Goal: Use online tool/utility: Use online tool/utility

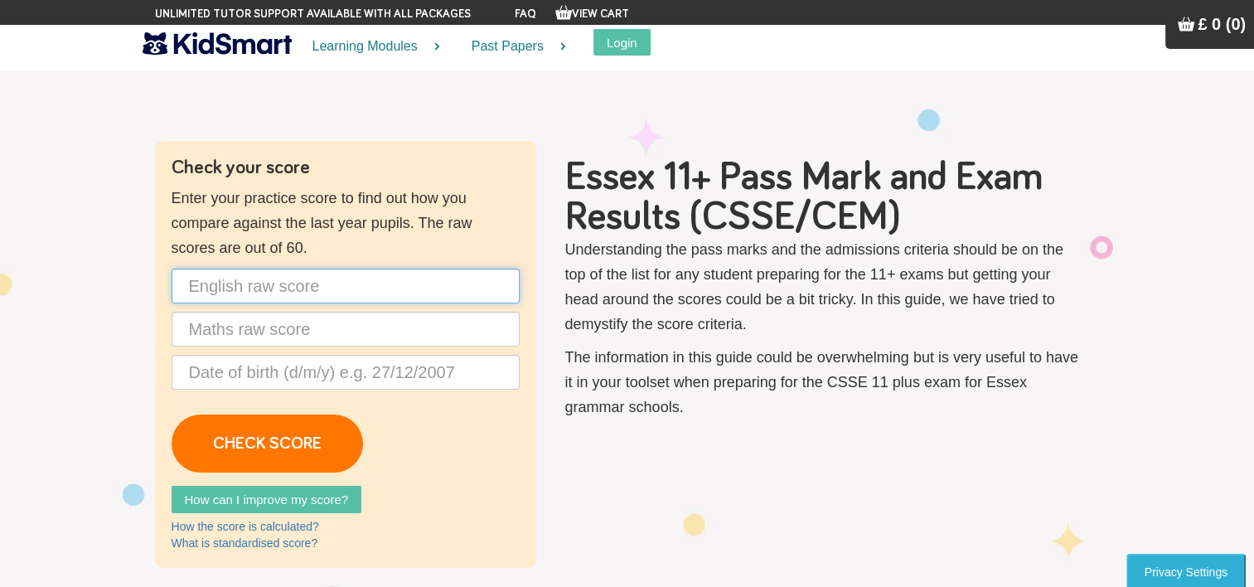
click at [340, 296] on input "text" at bounding box center [346, 285] width 348 height 35
type input "40"
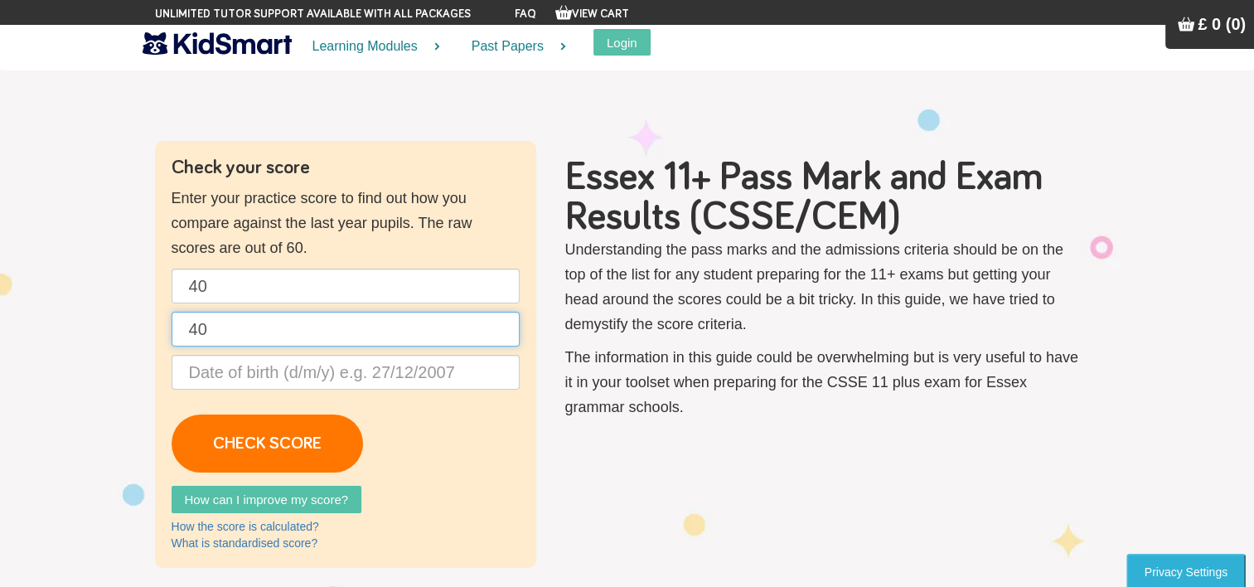
type input "40"
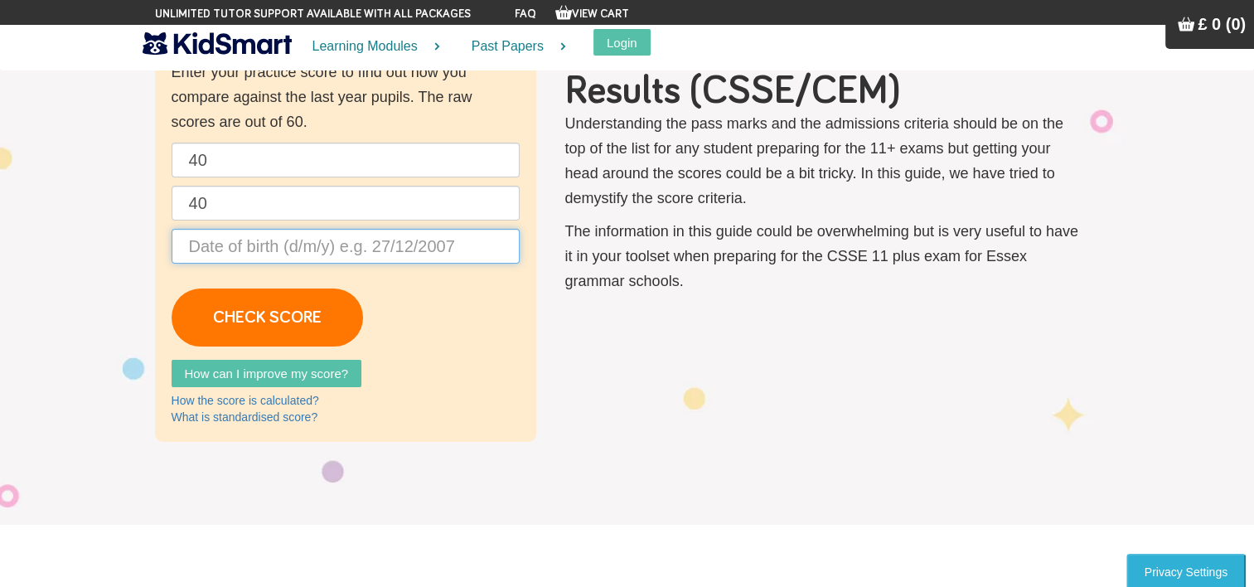
scroll to position [82, 0]
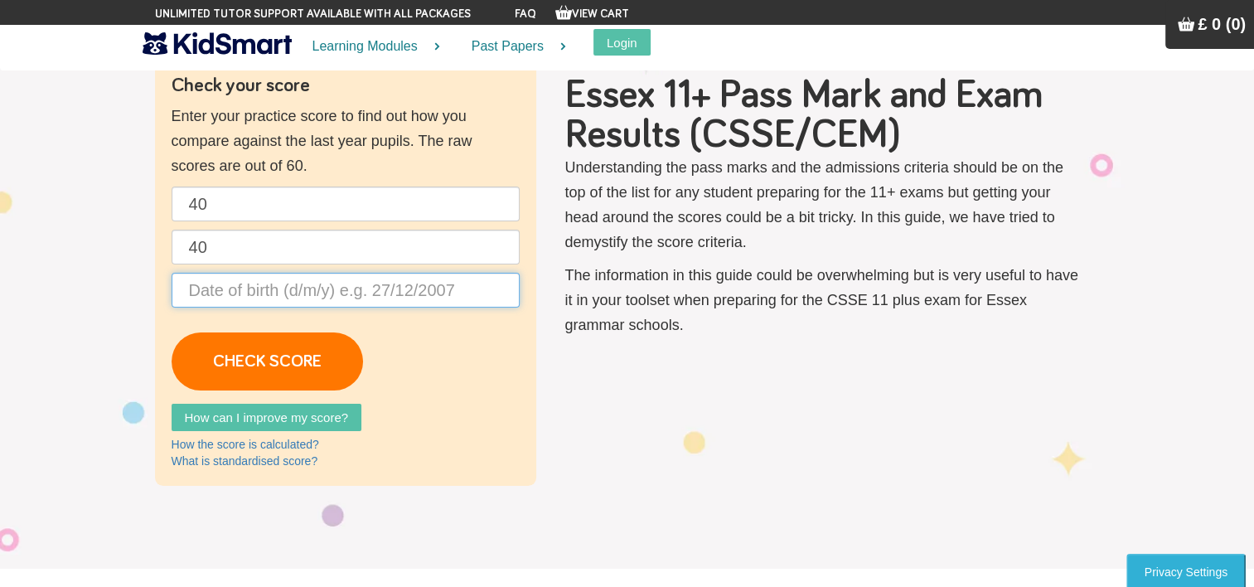
click at [378, 292] on input "text" at bounding box center [346, 290] width 348 height 35
click at [442, 278] on input "text" at bounding box center [346, 290] width 348 height 35
click at [259, 256] on input "40" at bounding box center [346, 247] width 348 height 35
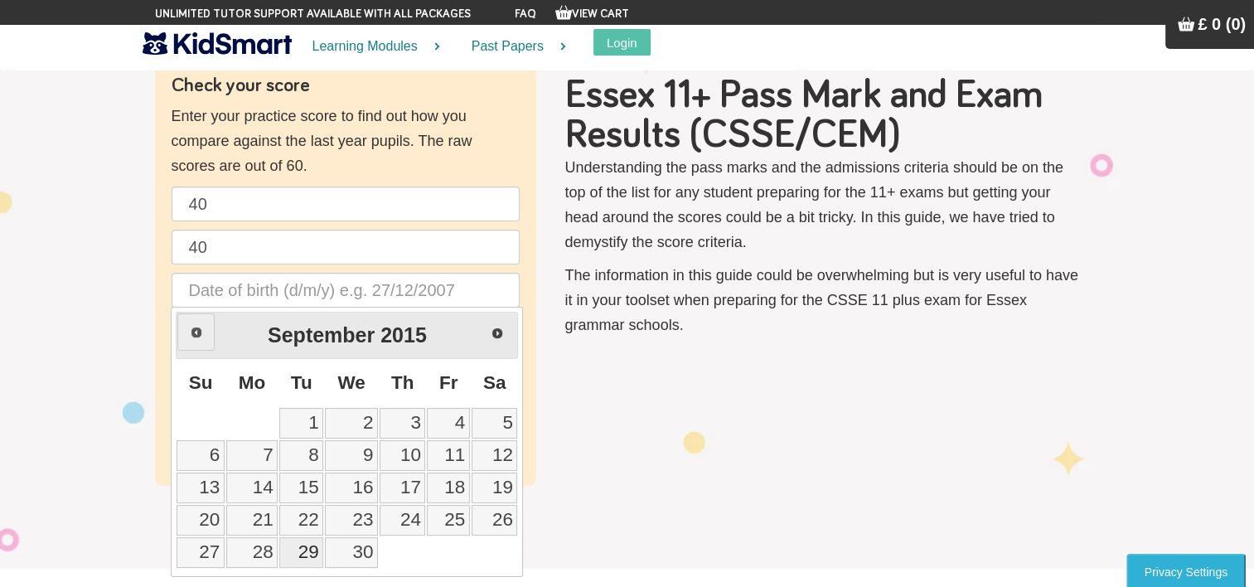
click at [196, 330] on span "Prev" at bounding box center [196, 332] width 13 height 13
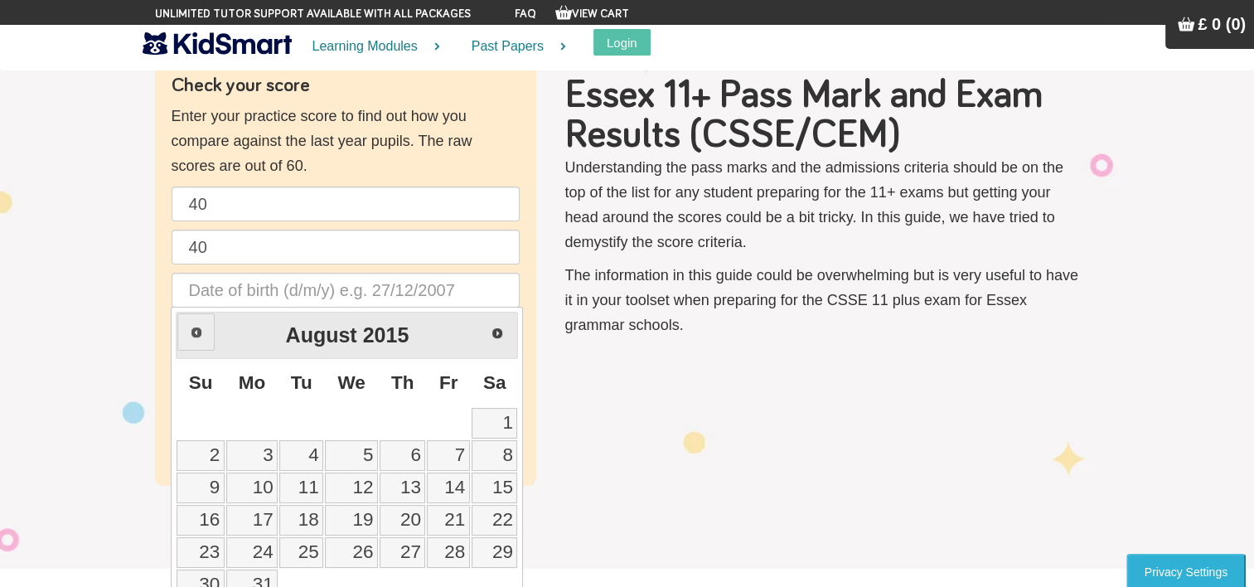
click at [196, 330] on span "Prev" at bounding box center [196, 332] width 13 height 13
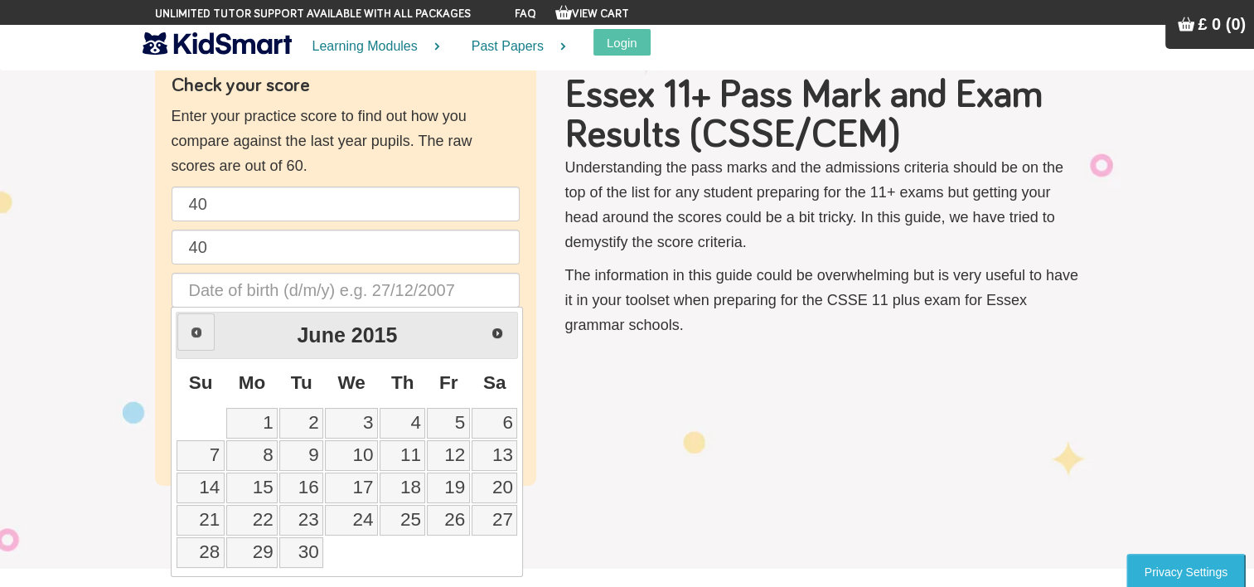
click at [196, 330] on span "Prev" at bounding box center [196, 332] width 13 height 13
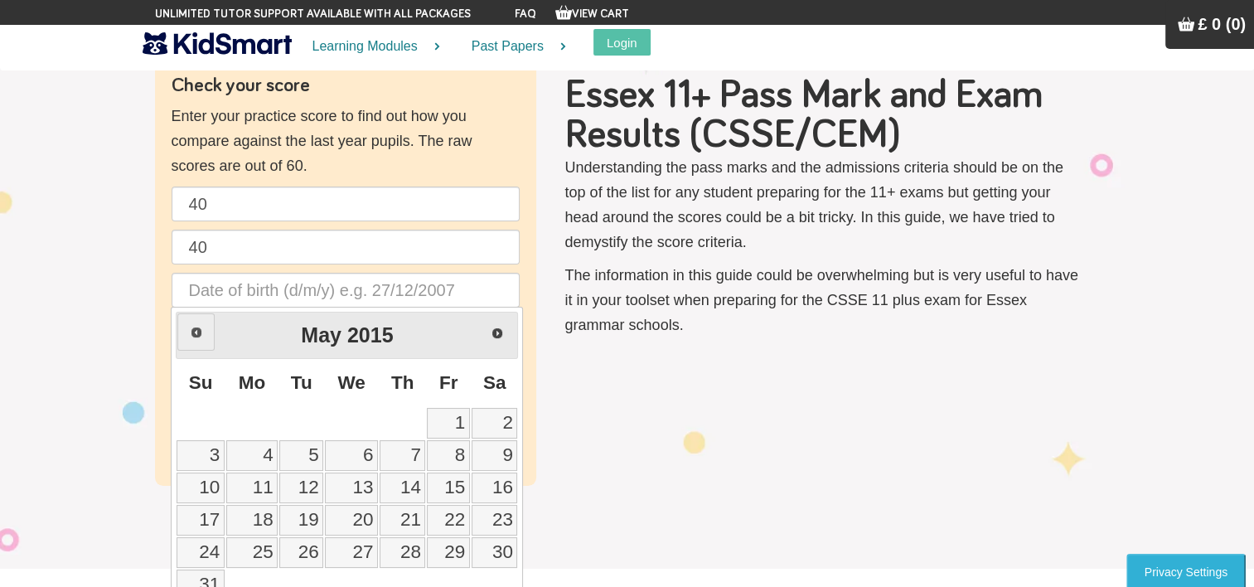
click at [196, 330] on span "Prev" at bounding box center [196, 332] width 13 height 13
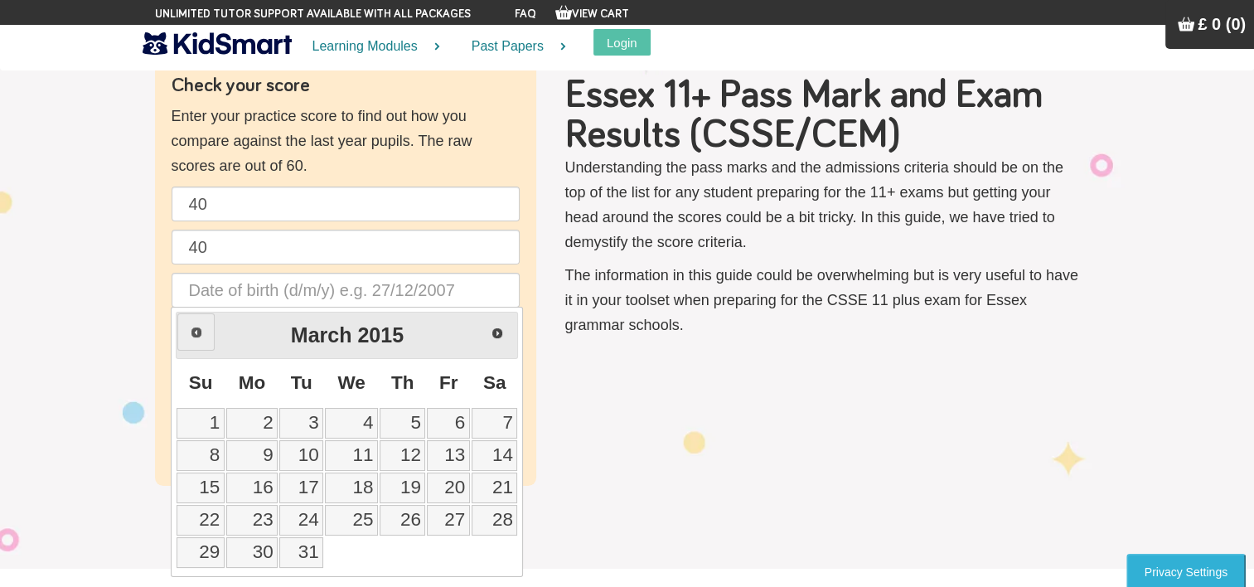
click at [196, 330] on span "Prev" at bounding box center [196, 332] width 13 height 13
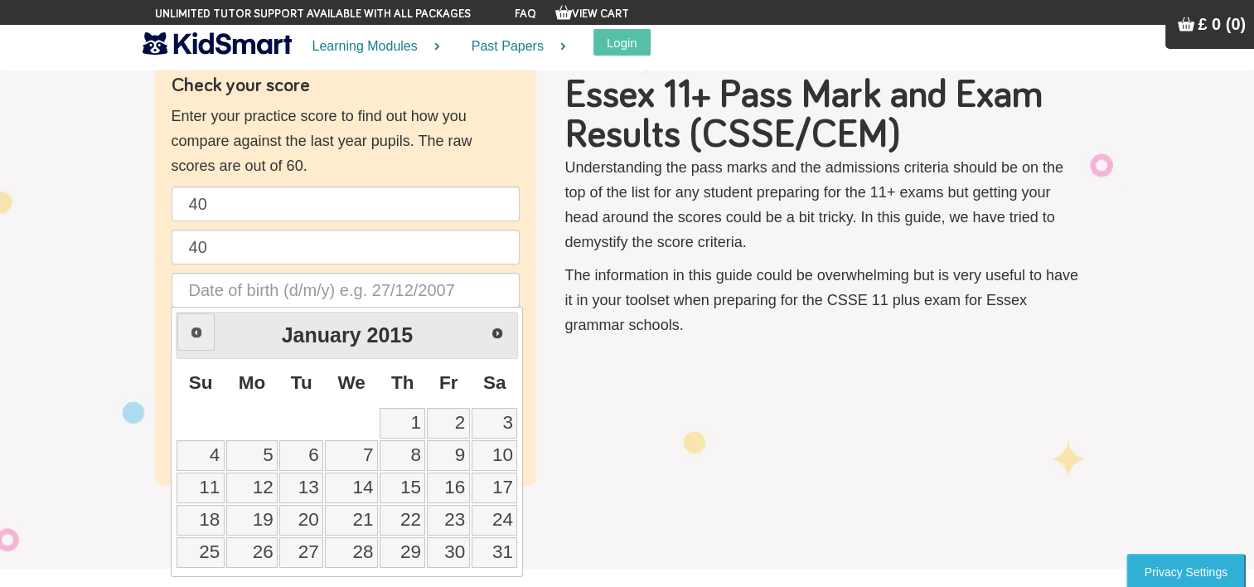
click at [196, 330] on span "Prev" at bounding box center [196, 332] width 13 height 13
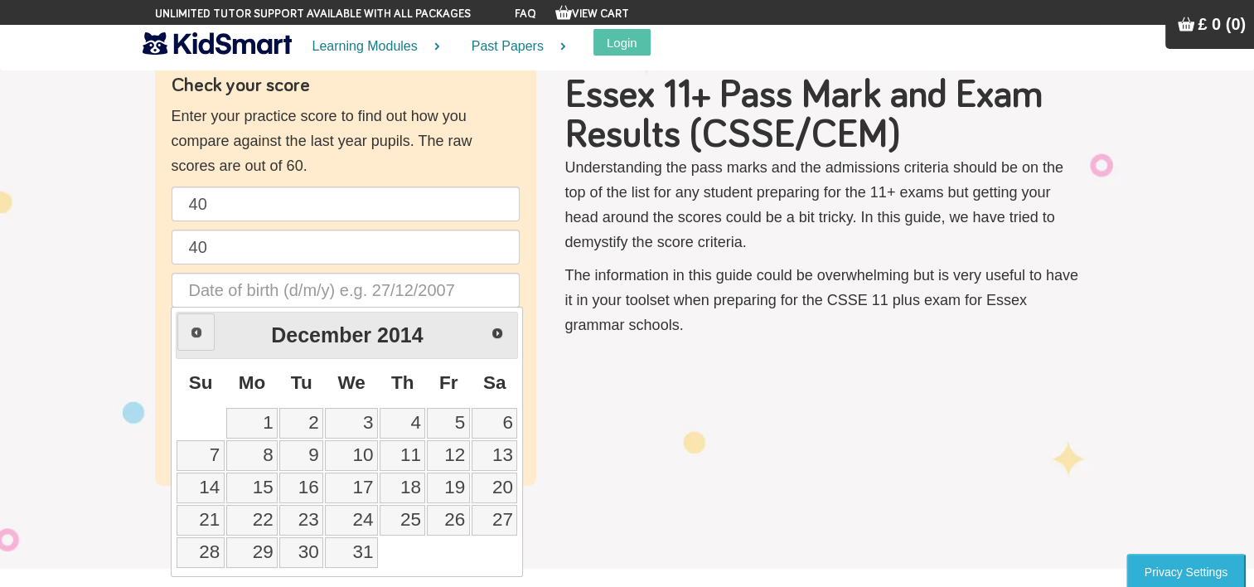
click at [196, 331] on span "Prev" at bounding box center [196, 332] width 13 height 13
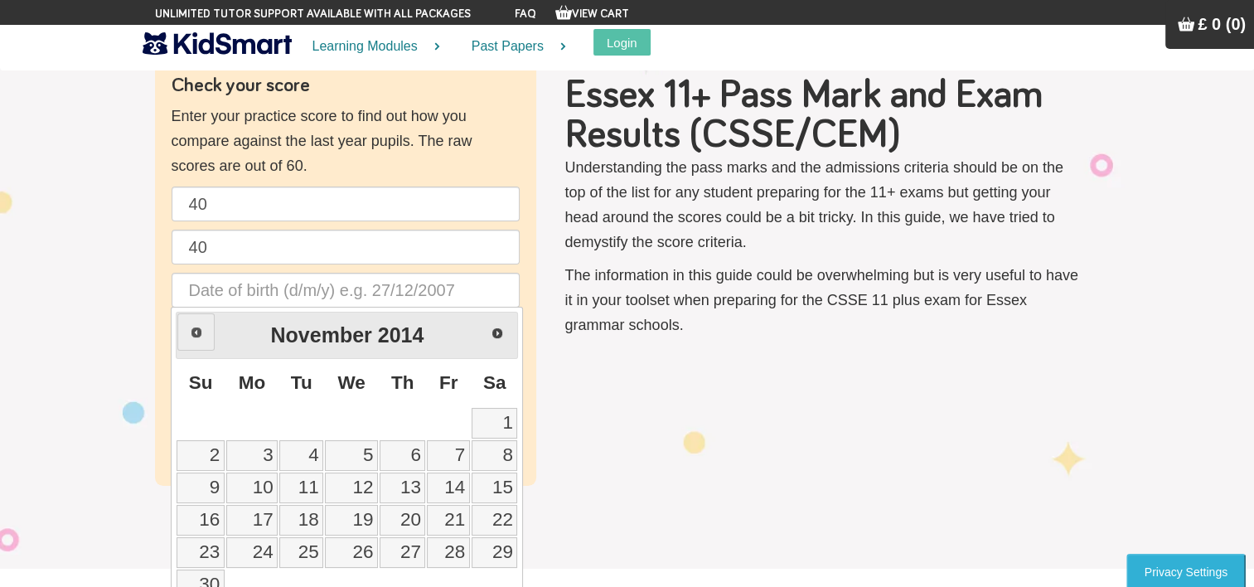
click at [196, 331] on span "Prev" at bounding box center [196, 332] width 13 height 13
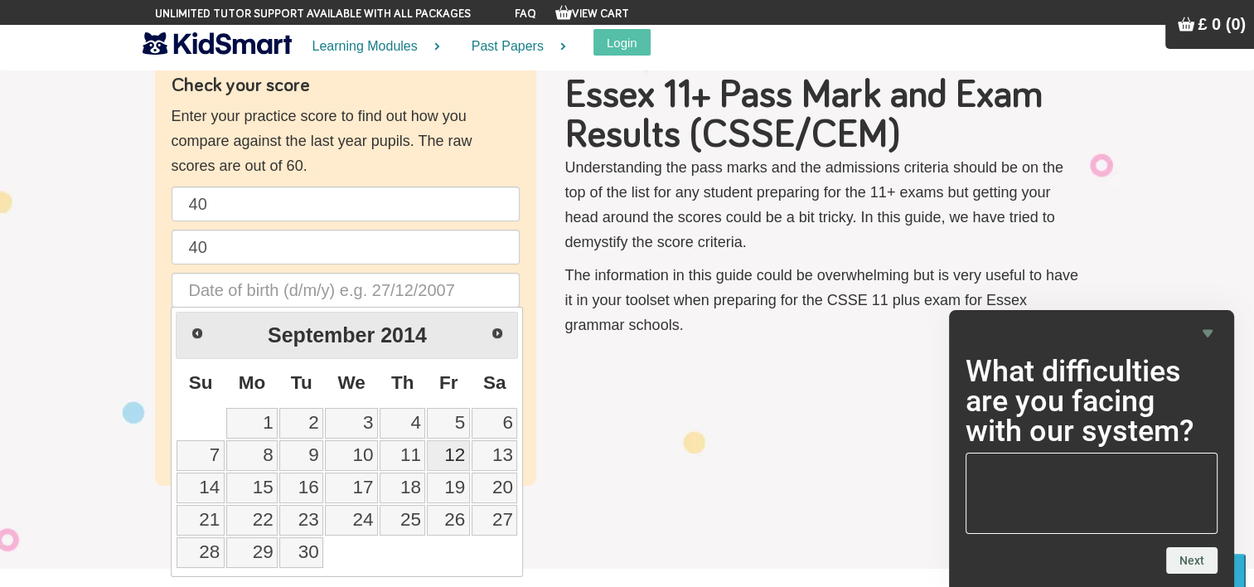
click at [447, 444] on link "12" at bounding box center [448, 455] width 42 height 31
type input "[DATE]"
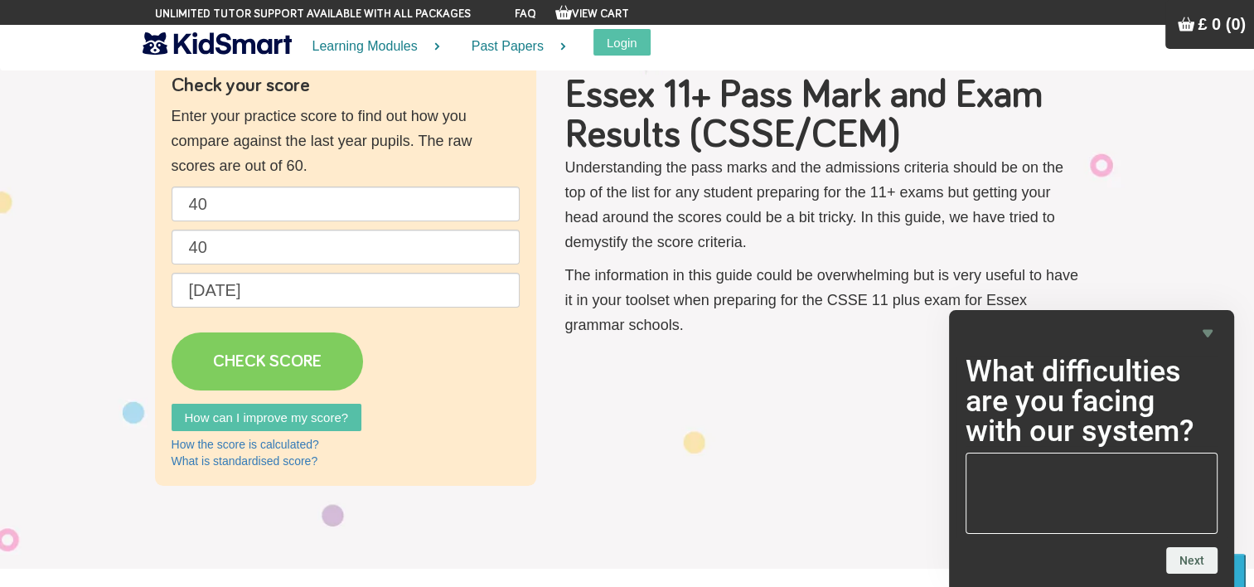
click at [275, 351] on link "CHECK SCORE" at bounding box center [267, 361] width 191 height 58
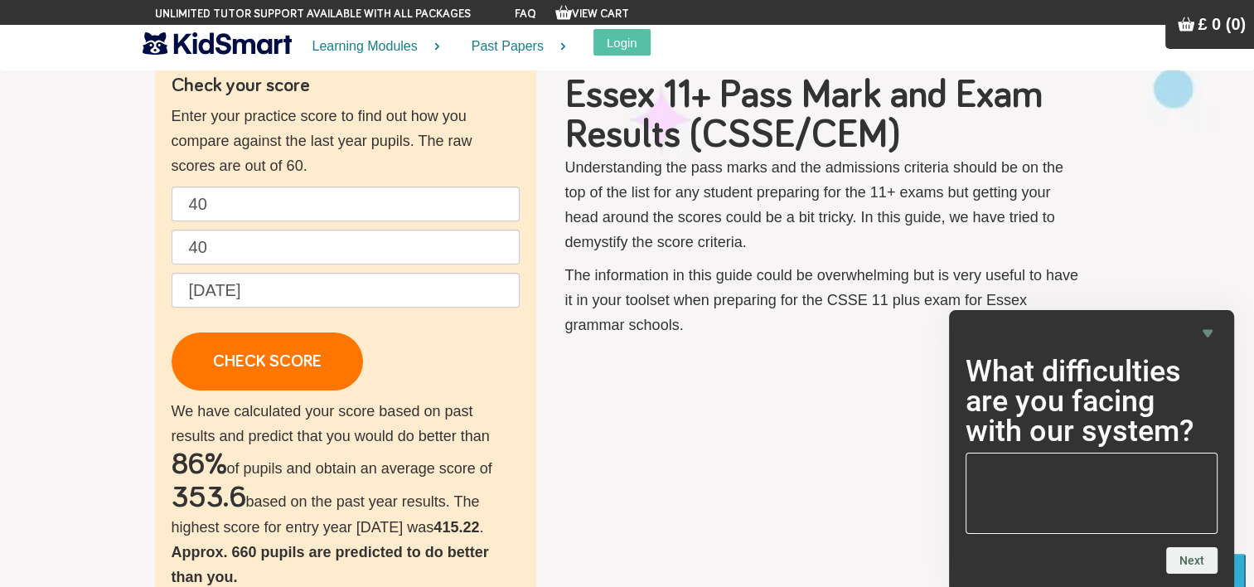
click at [1210, 337] on icon "Hide survey" at bounding box center [1207, 333] width 20 height 20
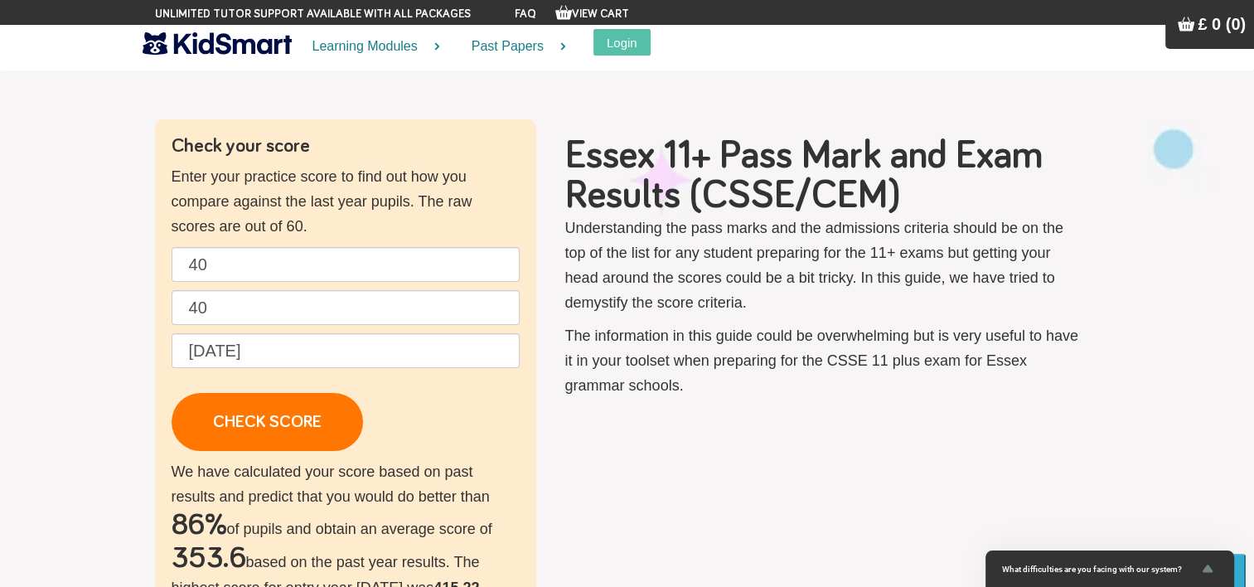
scroll to position [15, 0]
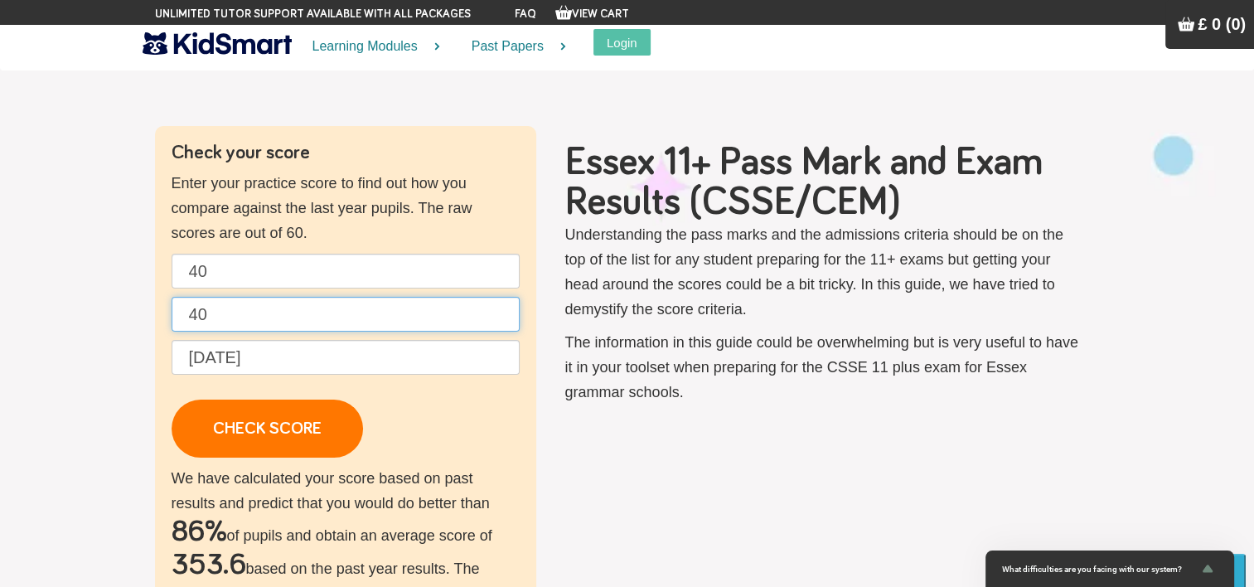
click at [229, 318] on input "40" at bounding box center [346, 314] width 348 height 35
type input "4"
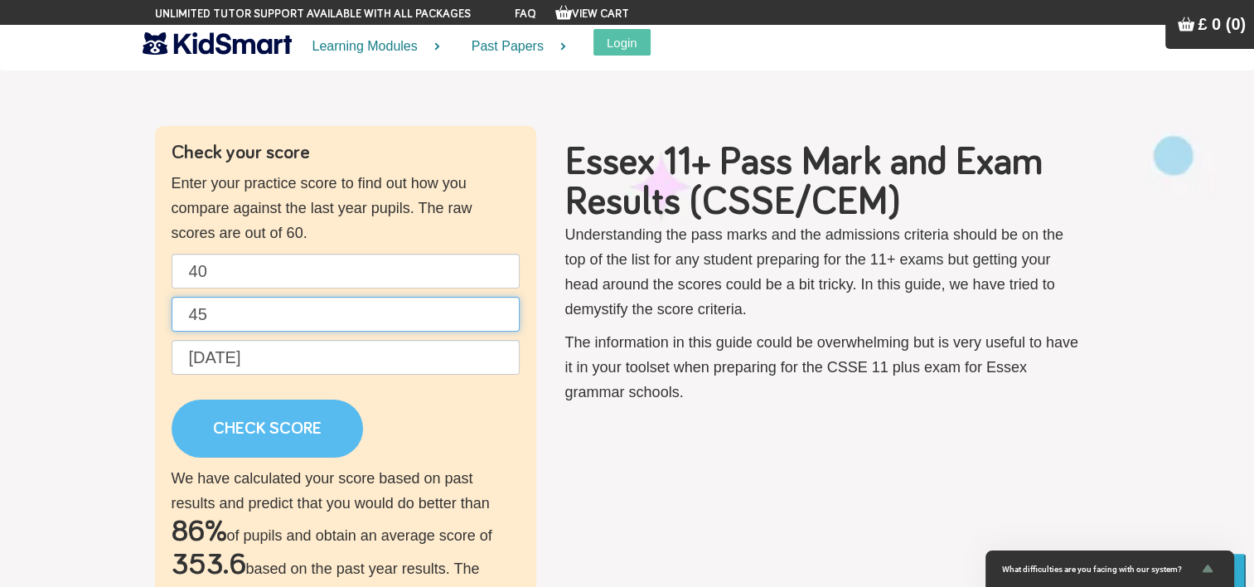
type input "45"
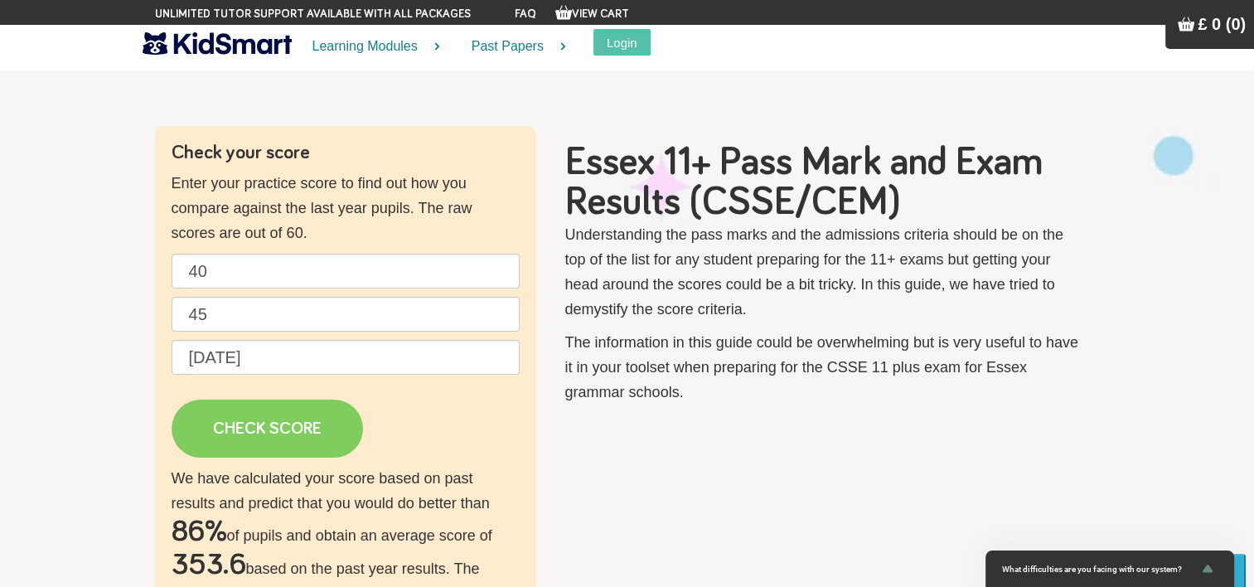
click at [249, 438] on link "CHECK SCORE" at bounding box center [267, 428] width 191 height 58
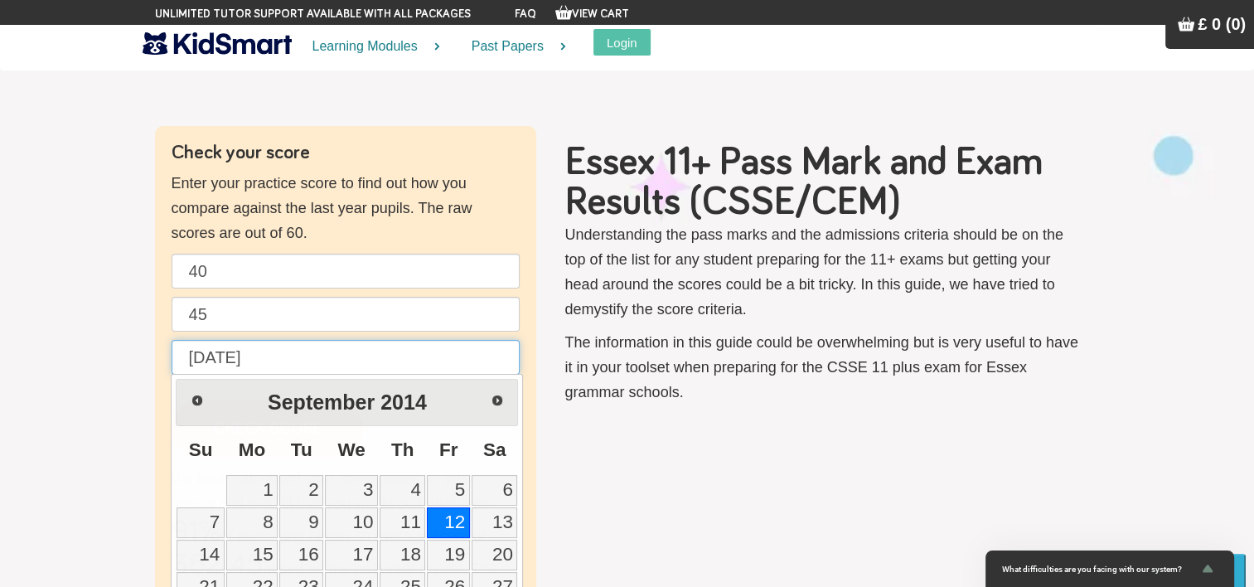
click at [205, 353] on input "[DATE]" at bounding box center [346, 357] width 348 height 35
click at [486, 391] on link "Next" at bounding box center [497, 398] width 37 height 37
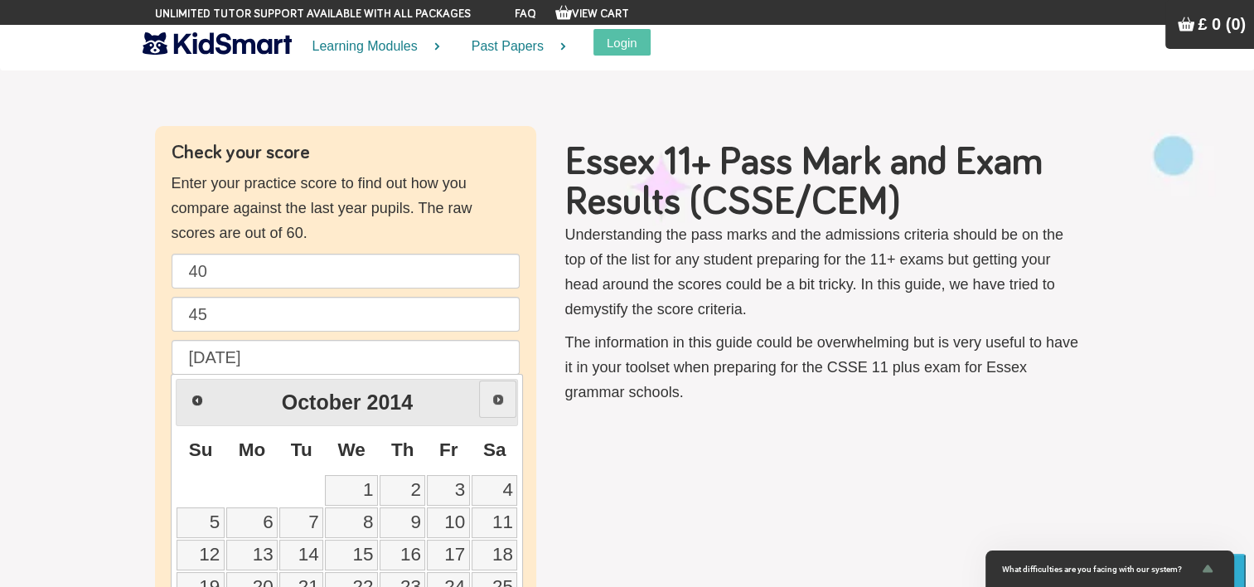
click at [486, 391] on link "Next" at bounding box center [497, 398] width 37 height 37
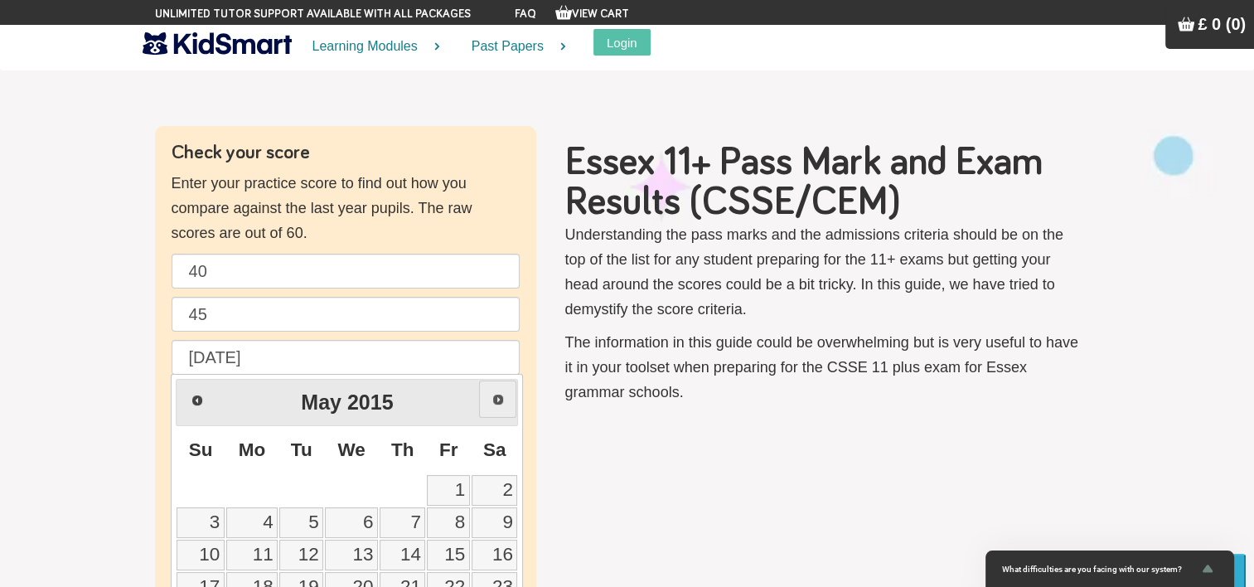
click at [486, 391] on link "Next" at bounding box center [497, 398] width 37 height 37
click at [203, 399] on link "Prev" at bounding box center [195, 398] width 37 height 37
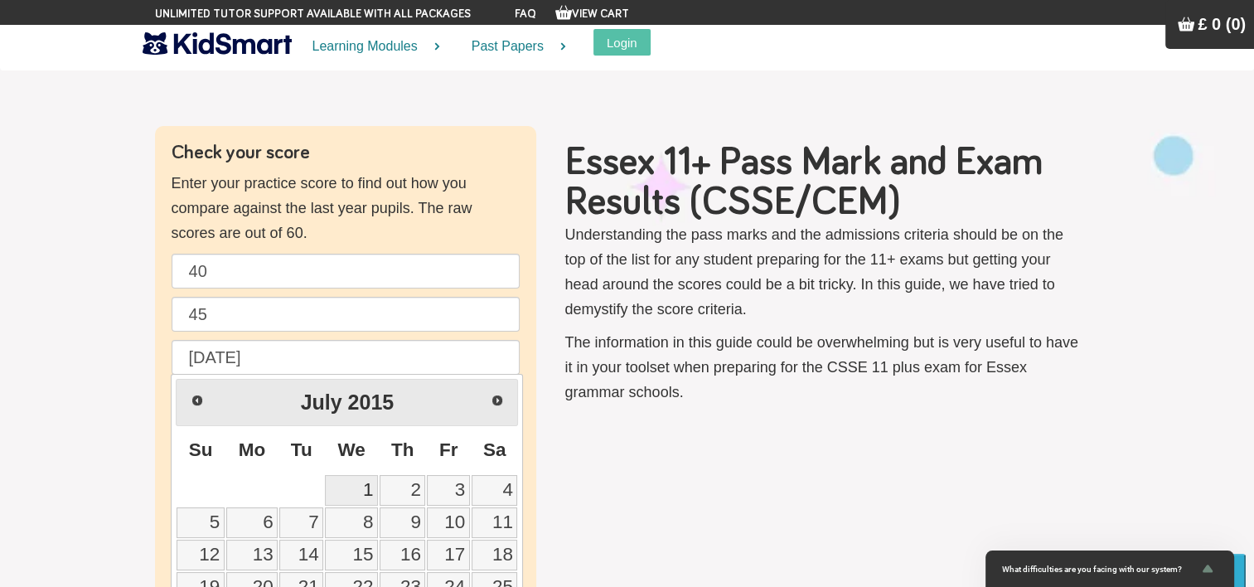
click at [365, 484] on link "1" at bounding box center [351, 490] width 53 height 31
type input "[DATE]"
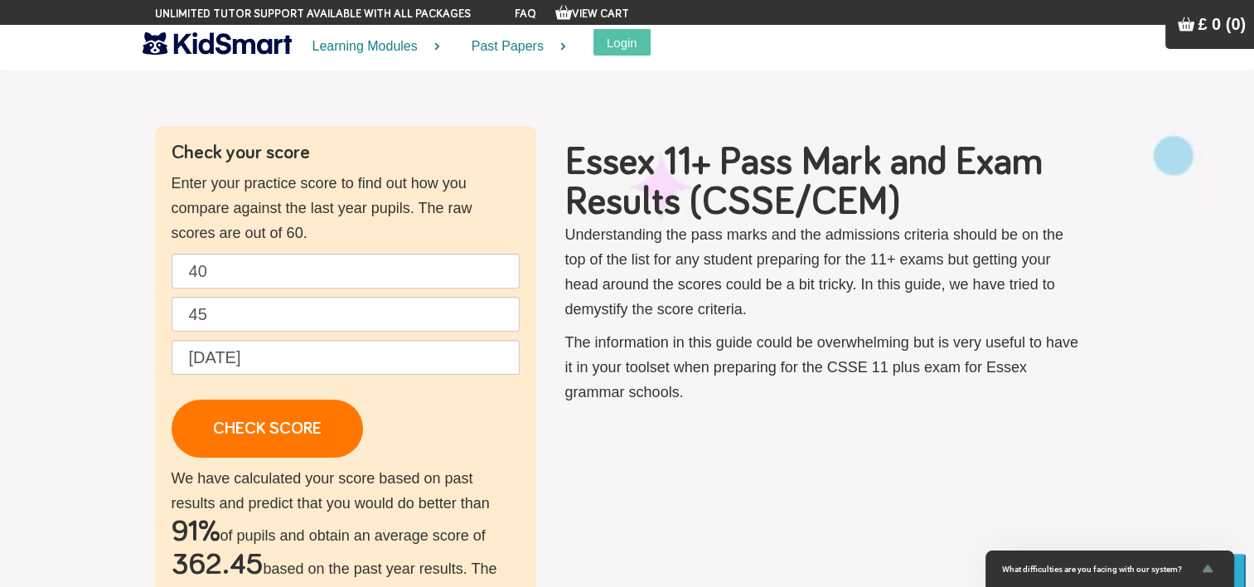
click at [656, 436] on div "Check your score Enter your practice score to find out how you compare against …" at bounding box center [627, 579] width 969 height 907
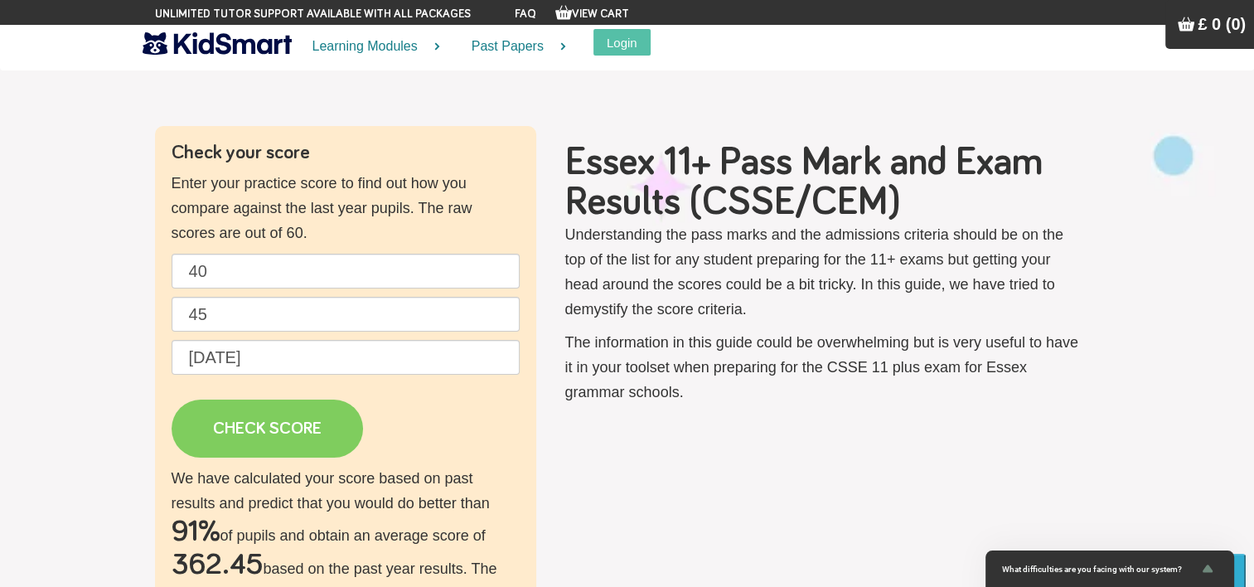
click at [269, 434] on link "CHECK SCORE" at bounding box center [267, 428] width 191 height 58
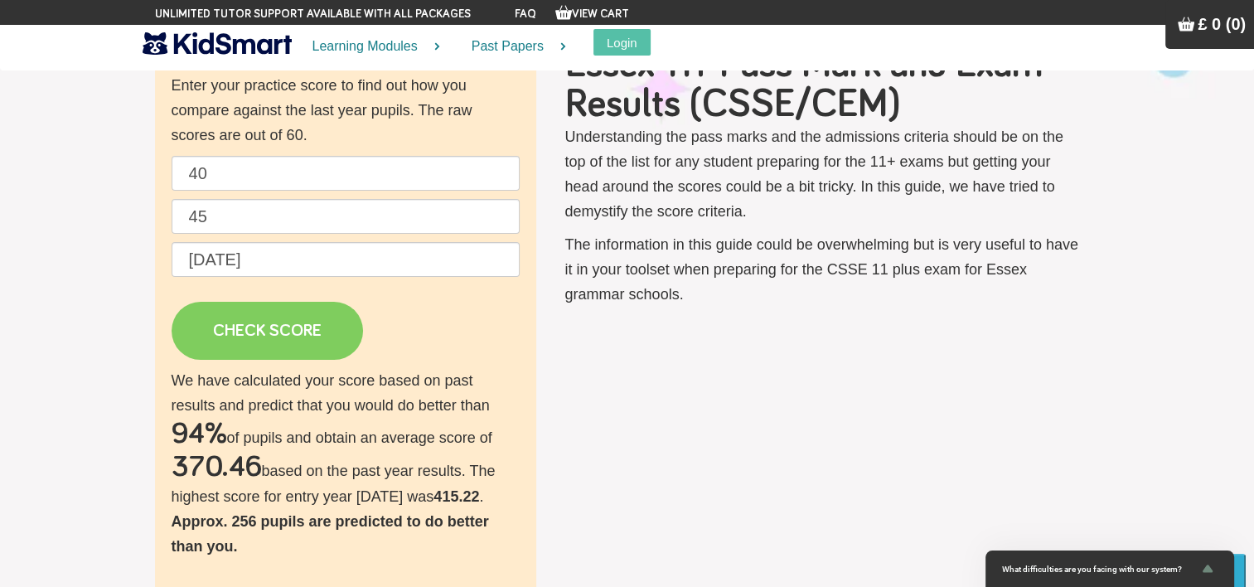
scroll to position [137, 0]
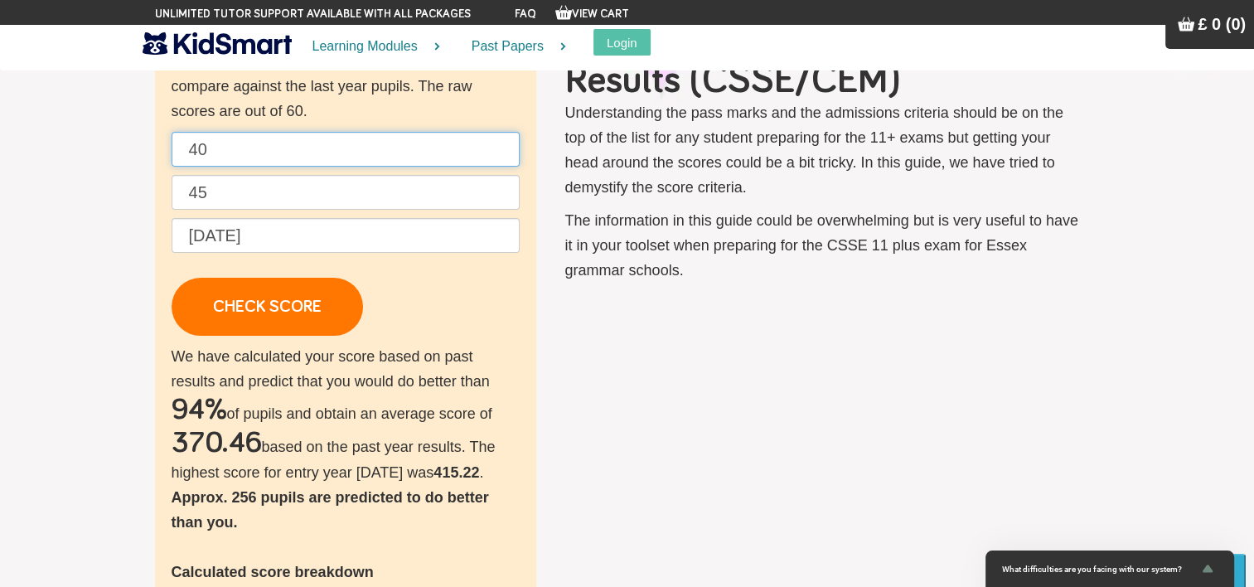
click at [262, 138] on input "40" at bounding box center [346, 149] width 348 height 35
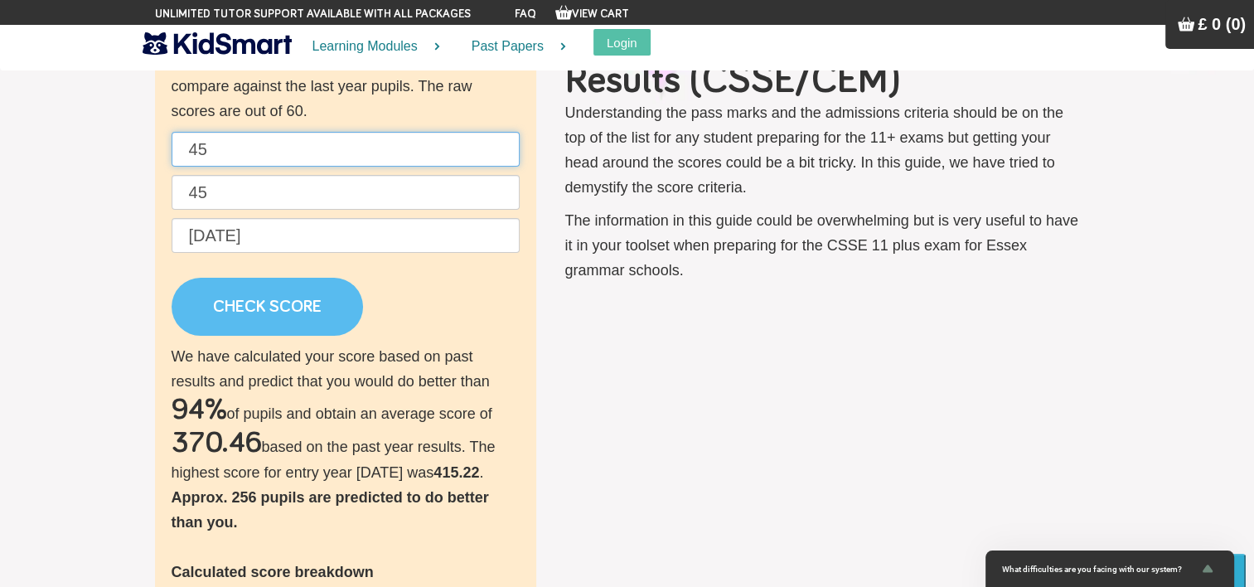
type input "45"
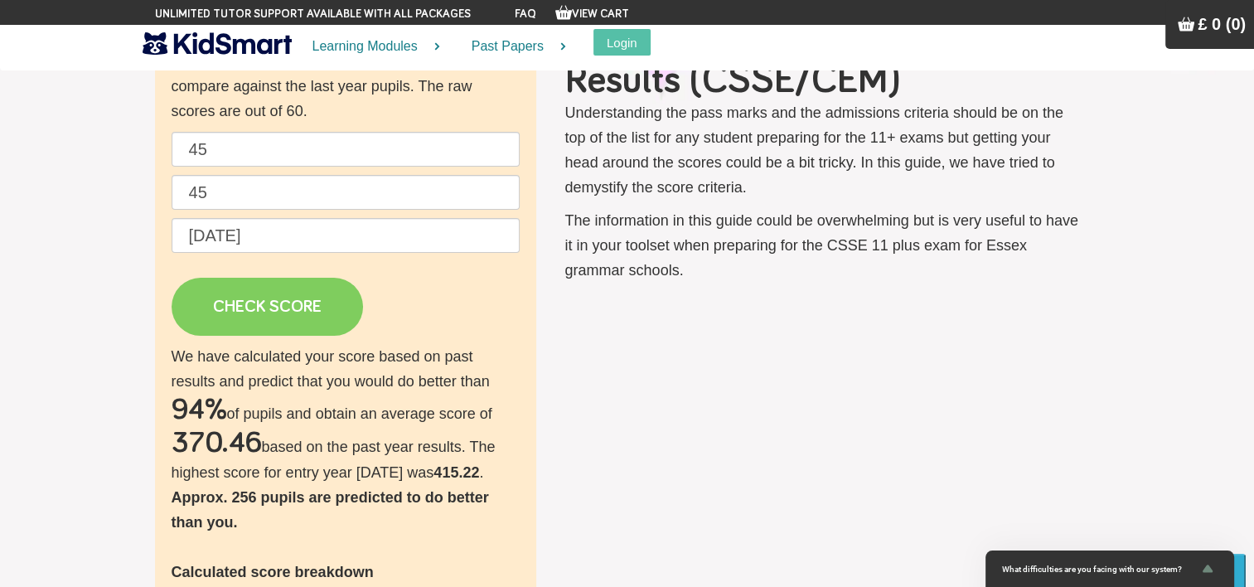
click at [252, 307] on link "CHECK SCORE" at bounding box center [267, 307] width 191 height 58
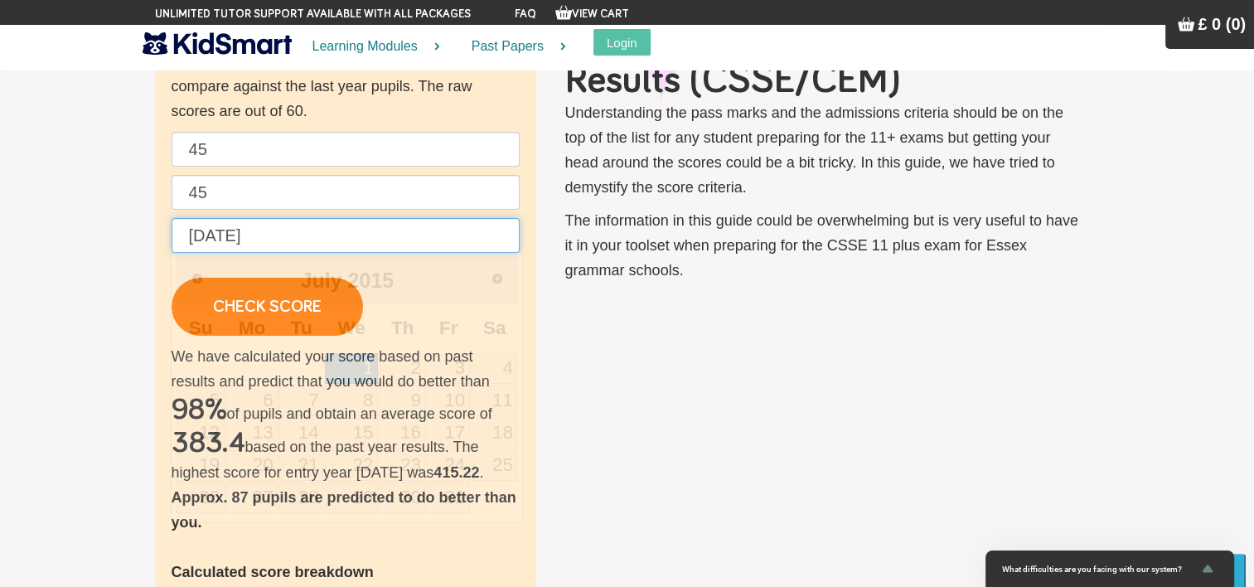
click at [275, 228] on input "[DATE]" at bounding box center [346, 235] width 348 height 35
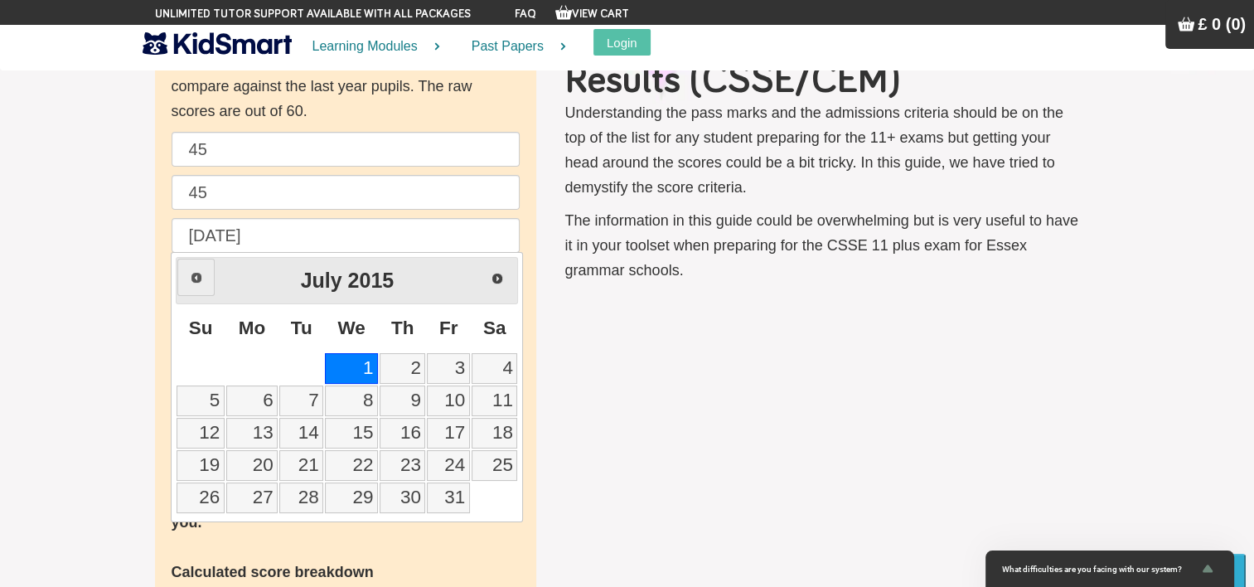
click at [205, 274] on link "Prev" at bounding box center [195, 277] width 37 height 37
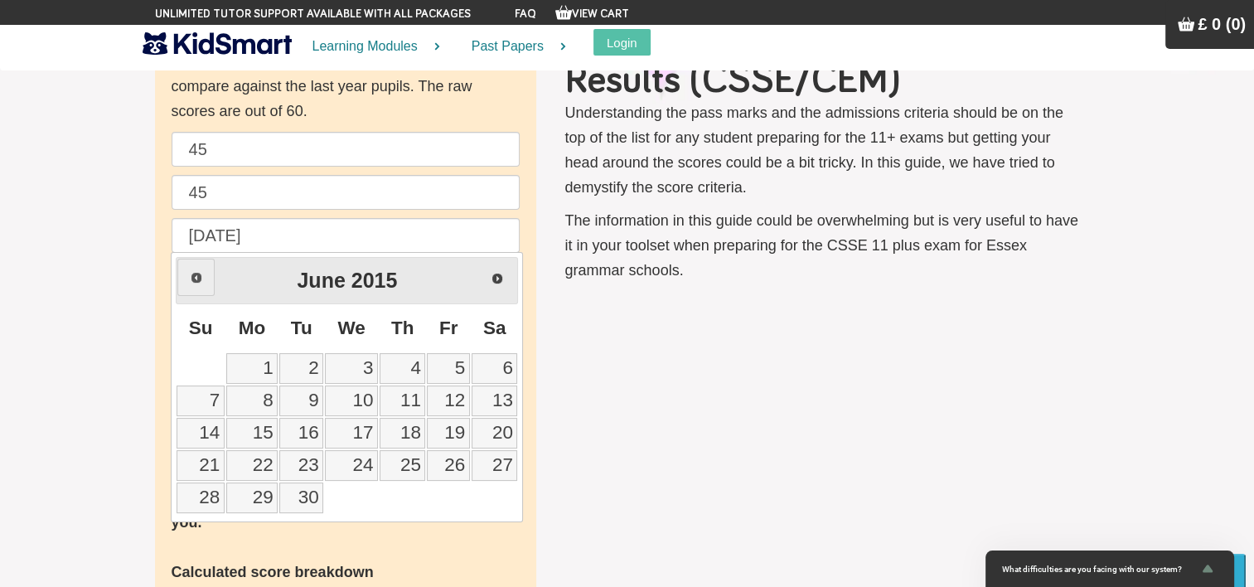
click at [205, 274] on link "Prev" at bounding box center [195, 277] width 37 height 37
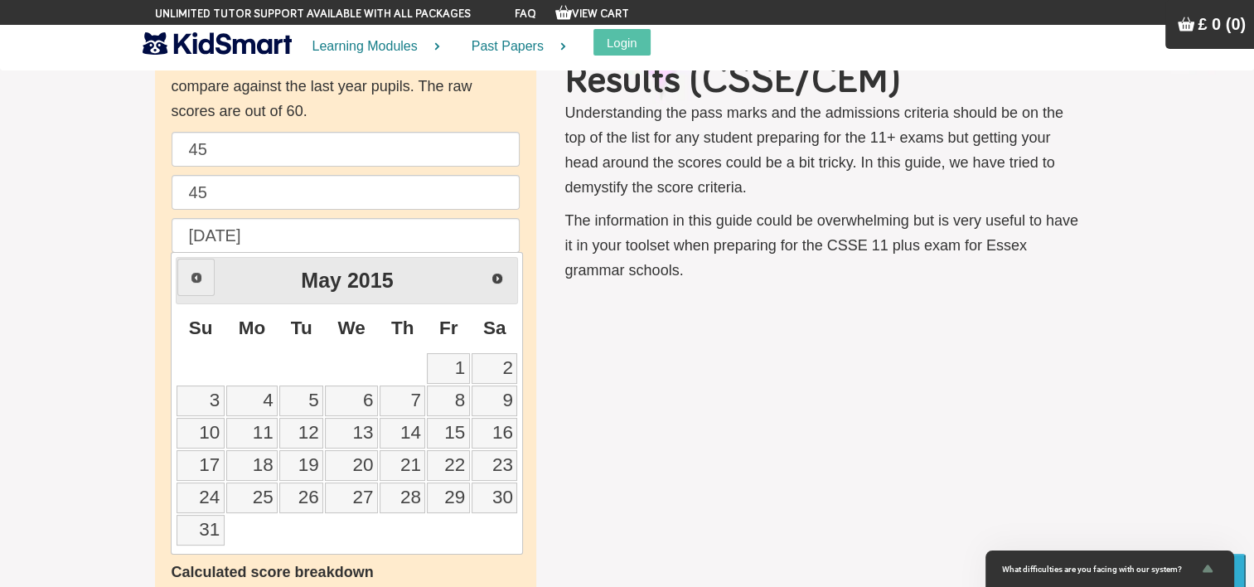
click at [205, 274] on link "Prev" at bounding box center [195, 277] width 37 height 37
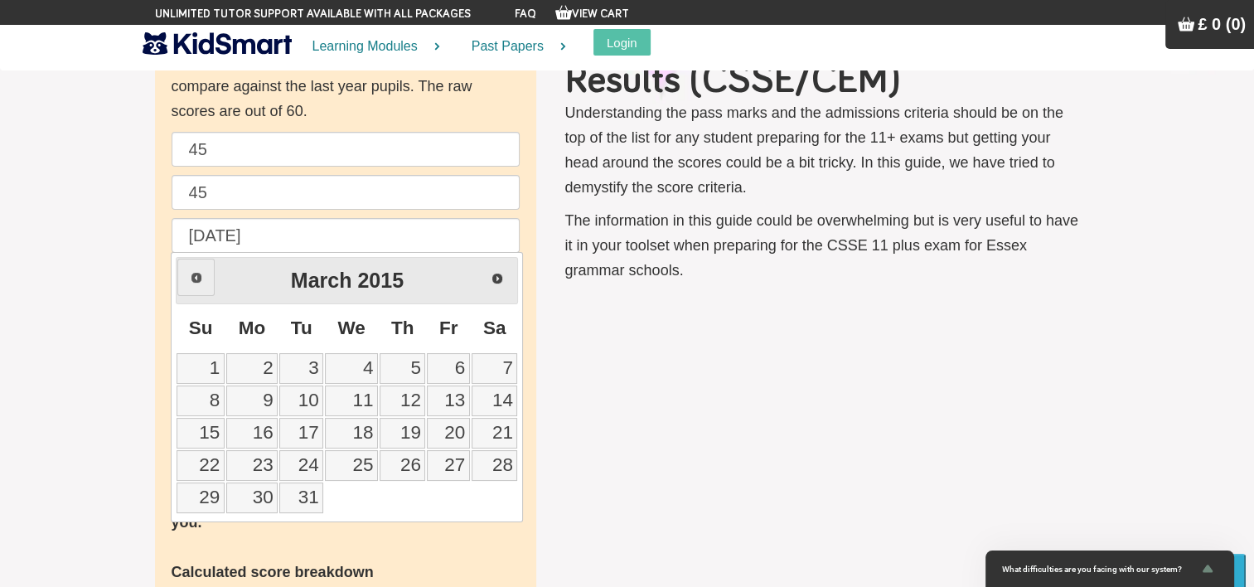
click at [205, 274] on link "Prev" at bounding box center [195, 277] width 37 height 37
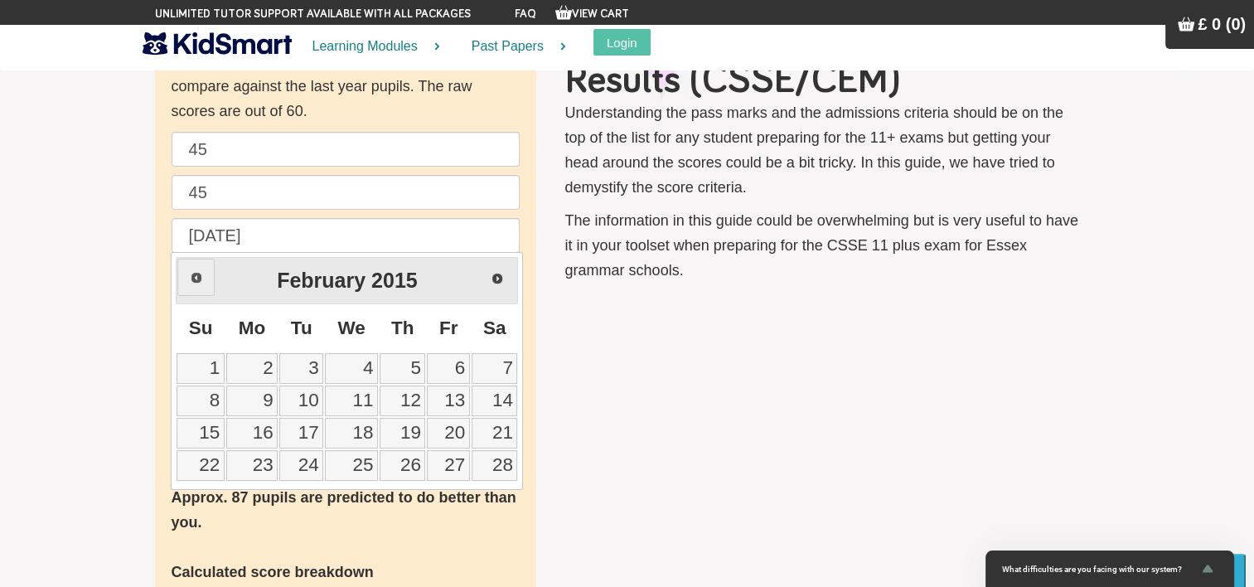
click at [205, 274] on link "Prev" at bounding box center [195, 277] width 37 height 37
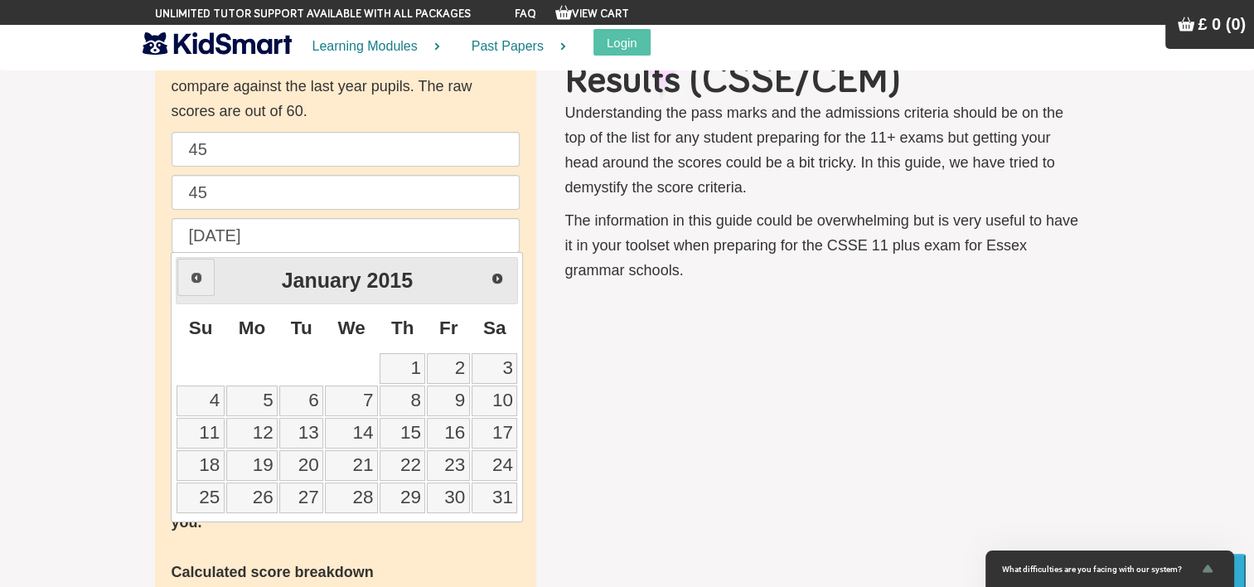
click at [205, 274] on link "Prev" at bounding box center [195, 277] width 37 height 37
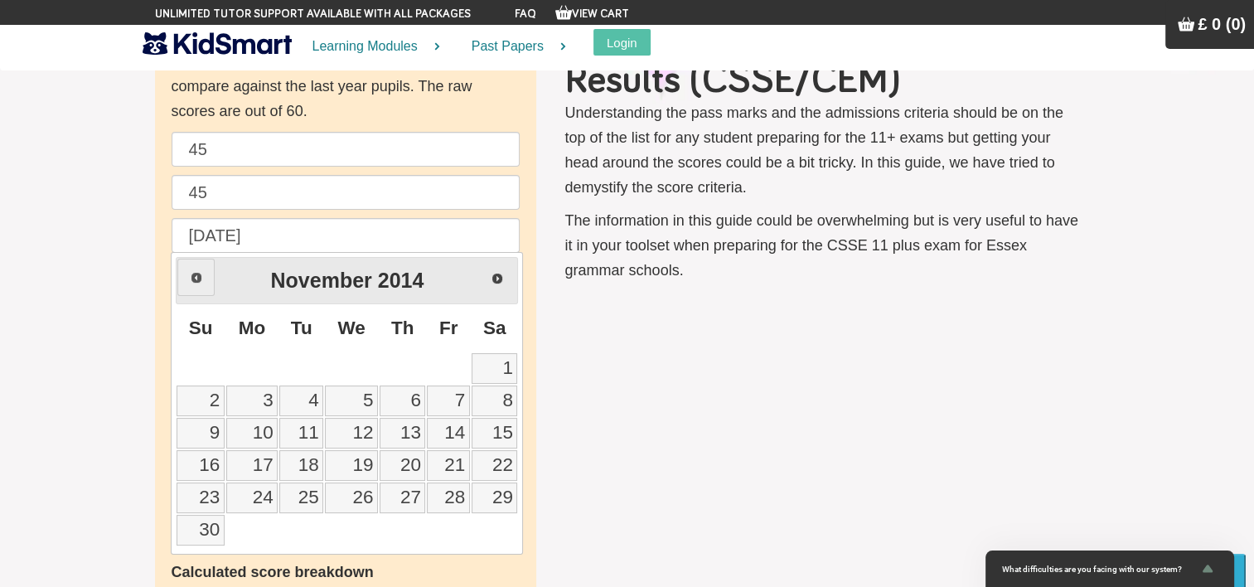
click at [205, 274] on link "Prev" at bounding box center [195, 277] width 37 height 37
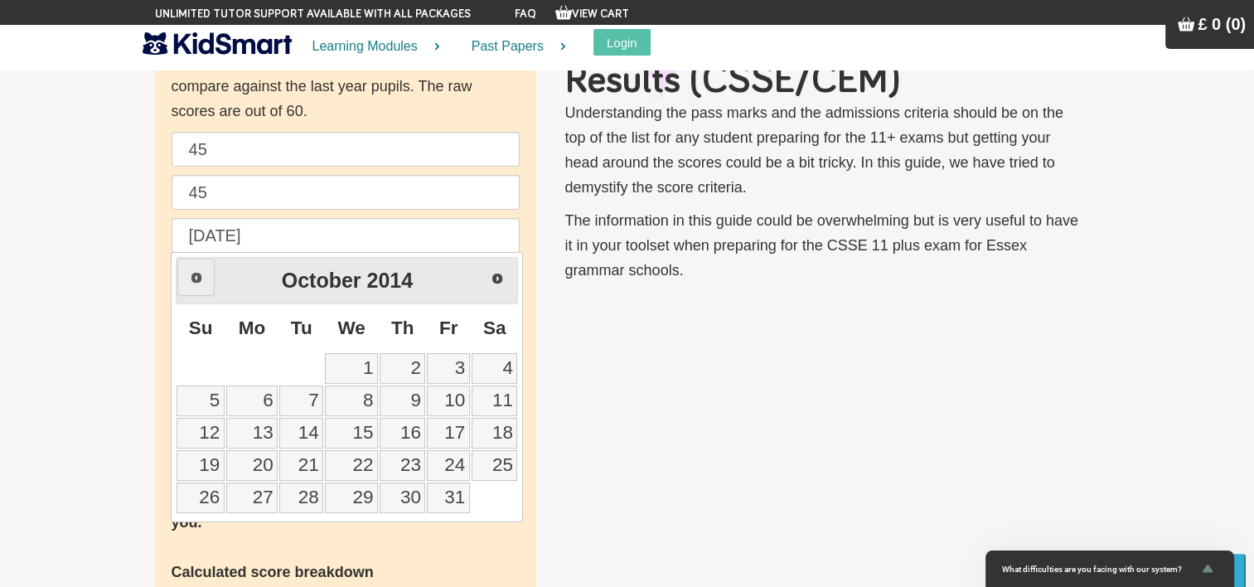
click at [205, 274] on link "Prev" at bounding box center [195, 277] width 37 height 37
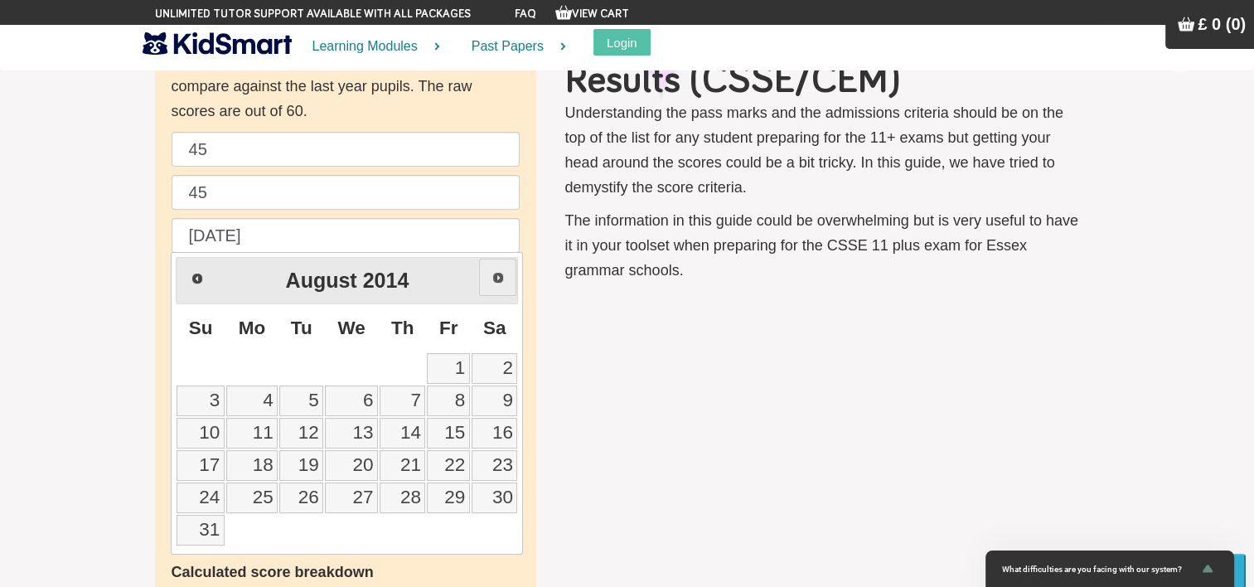
click at [502, 281] on span "Next" at bounding box center [497, 277] width 13 height 13
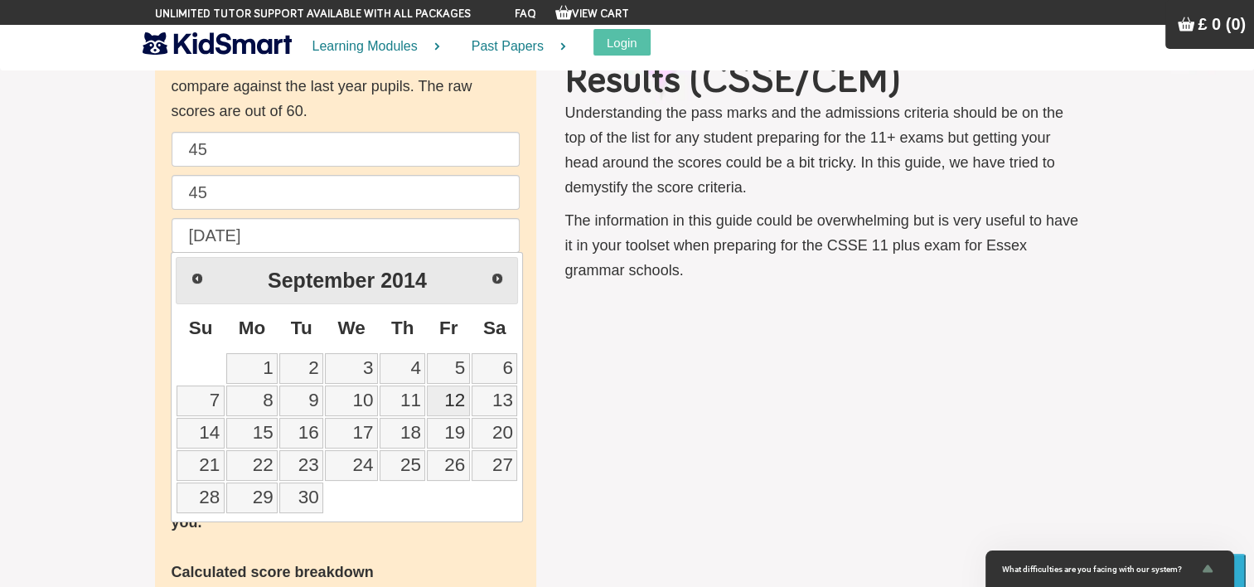
click at [454, 405] on link "12" at bounding box center [448, 400] width 42 height 31
type input "[DATE]"
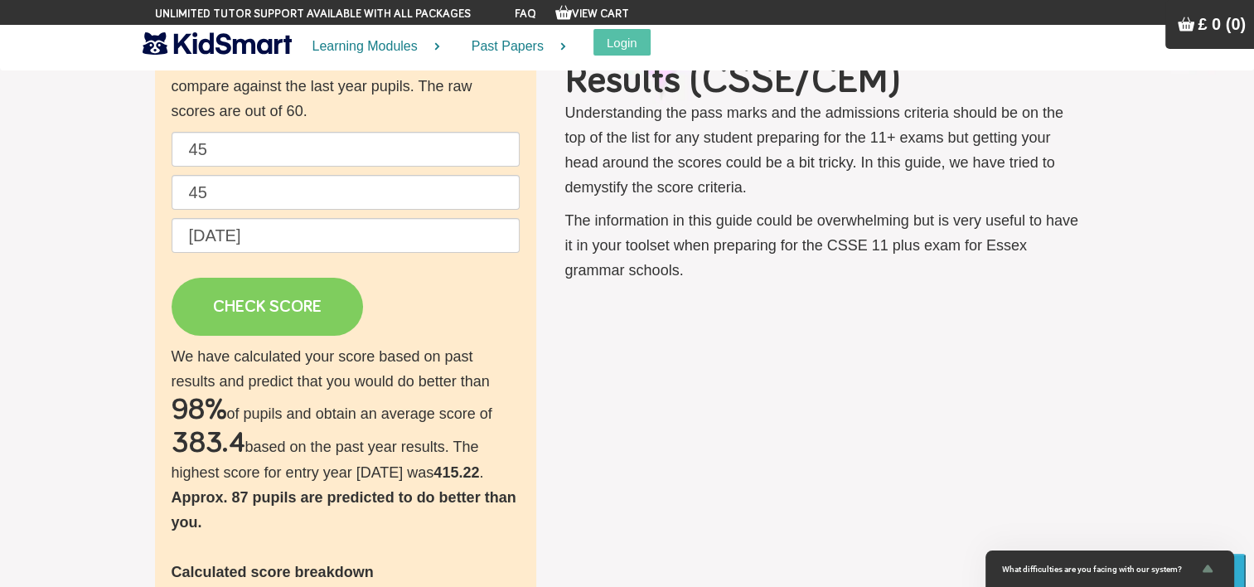
click at [271, 302] on link "CHECK SCORE" at bounding box center [267, 307] width 191 height 58
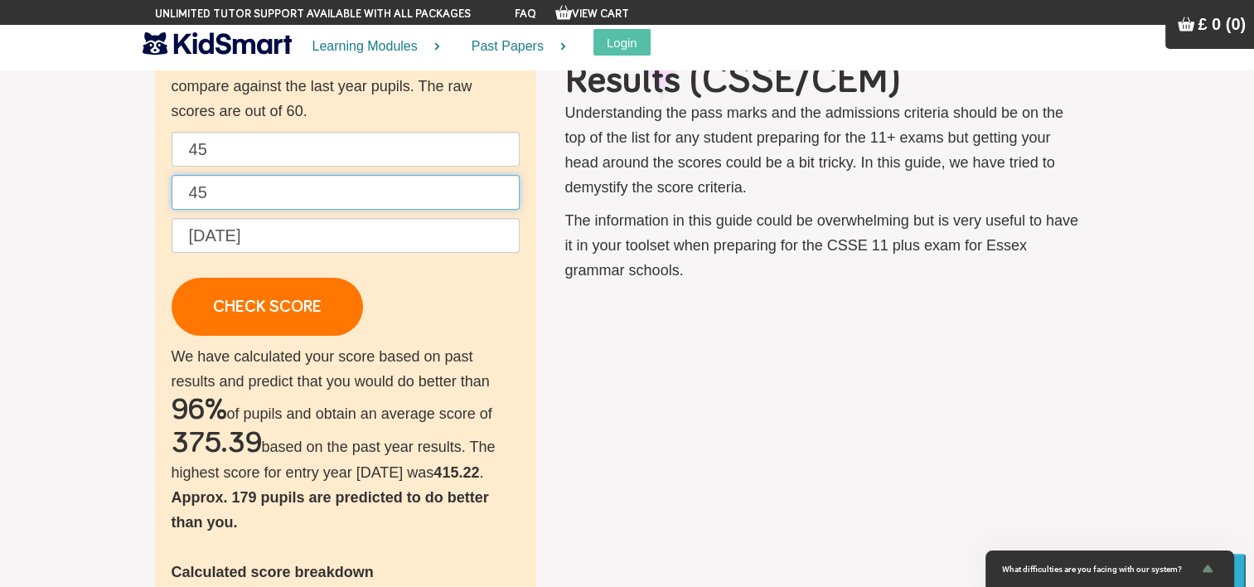
click at [222, 189] on input "45" at bounding box center [346, 192] width 348 height 35
type input "4"
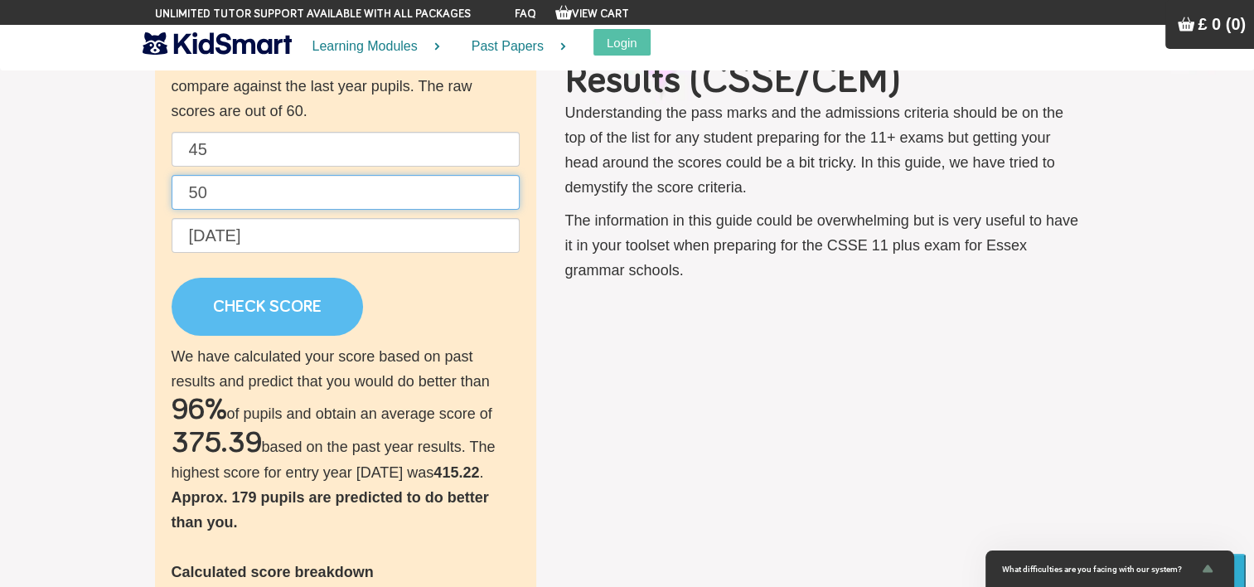
type input "50"
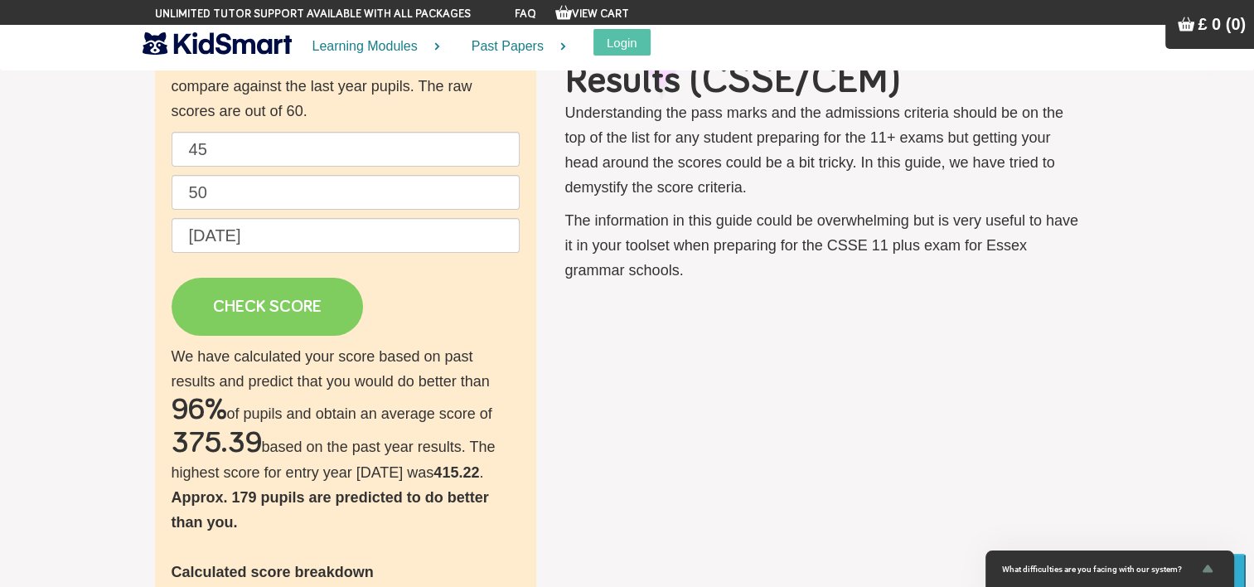
click at [252, 297] on link "CHECK SCORE" at bounding box center [267, 307] width 191 height 58
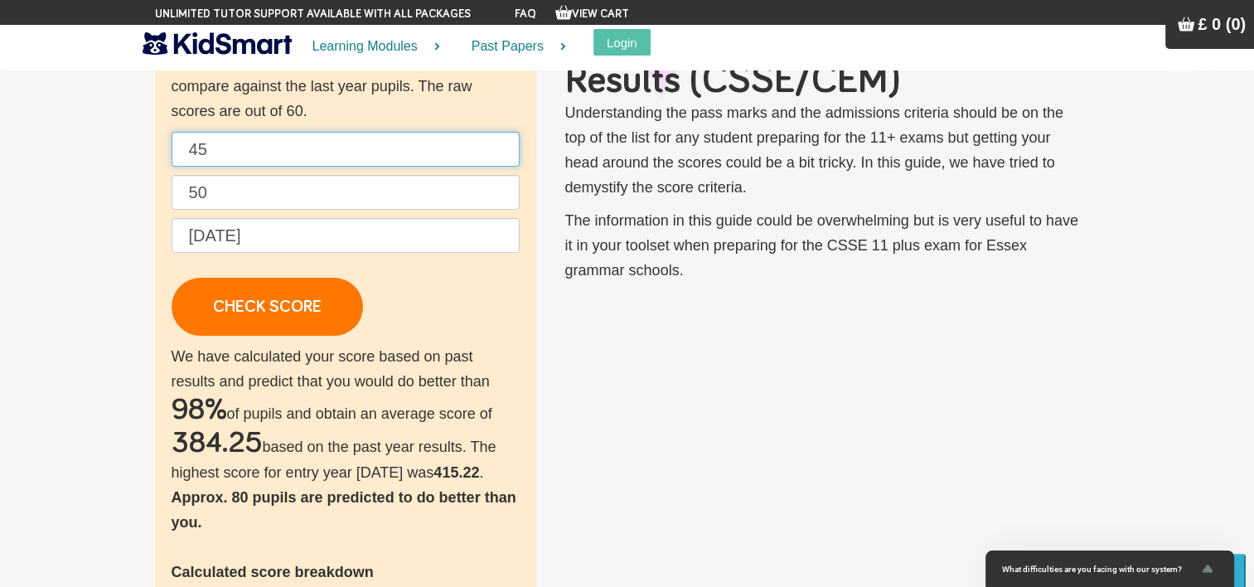
click at [233, 152] on input "45" at bounding box center [346, 149] width 348 height 35
type input "4"
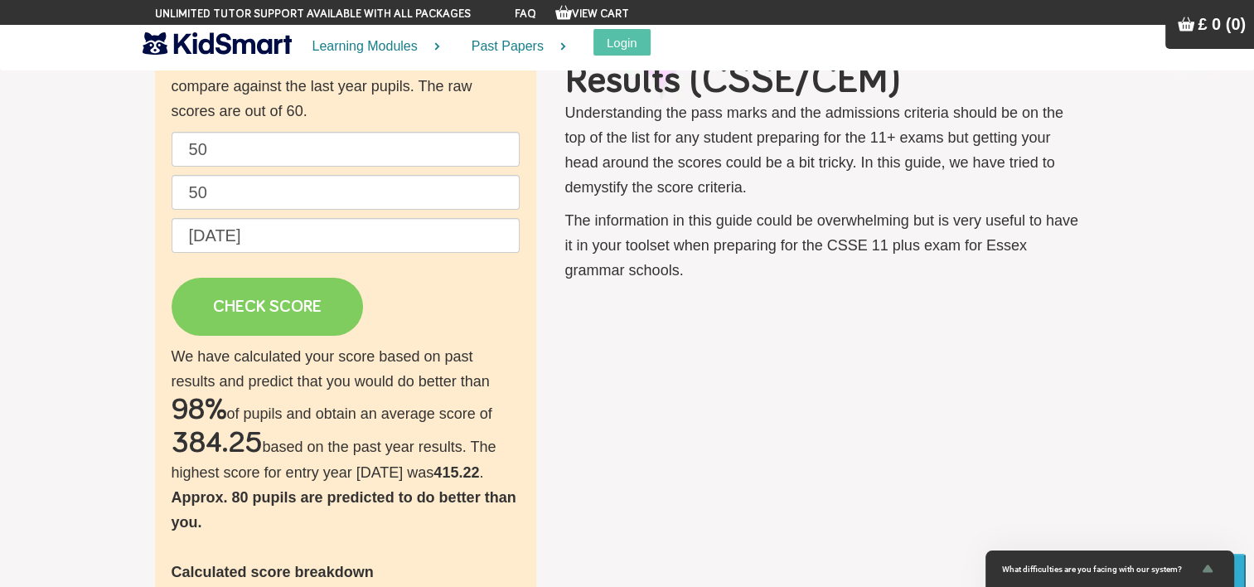
click at [254, 305] on link "CHECK SCORE" at bounding box center [267, 307] width 191 height 58
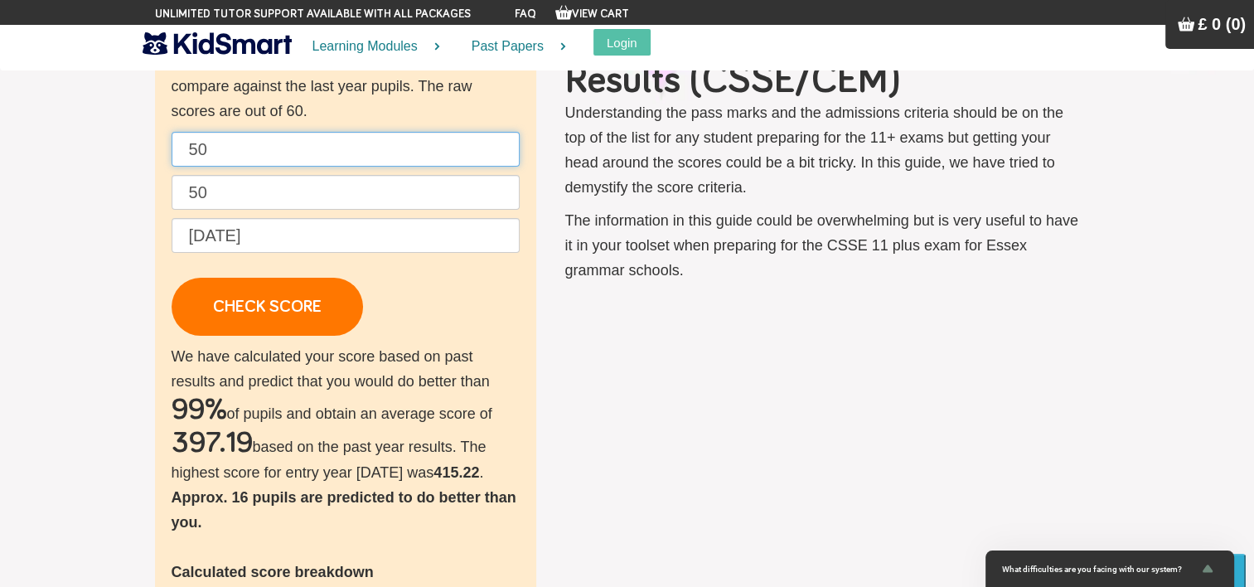
click at [221, 156] on input "50" at bounding box center [346, 149] width 348 height 35
type input "5"
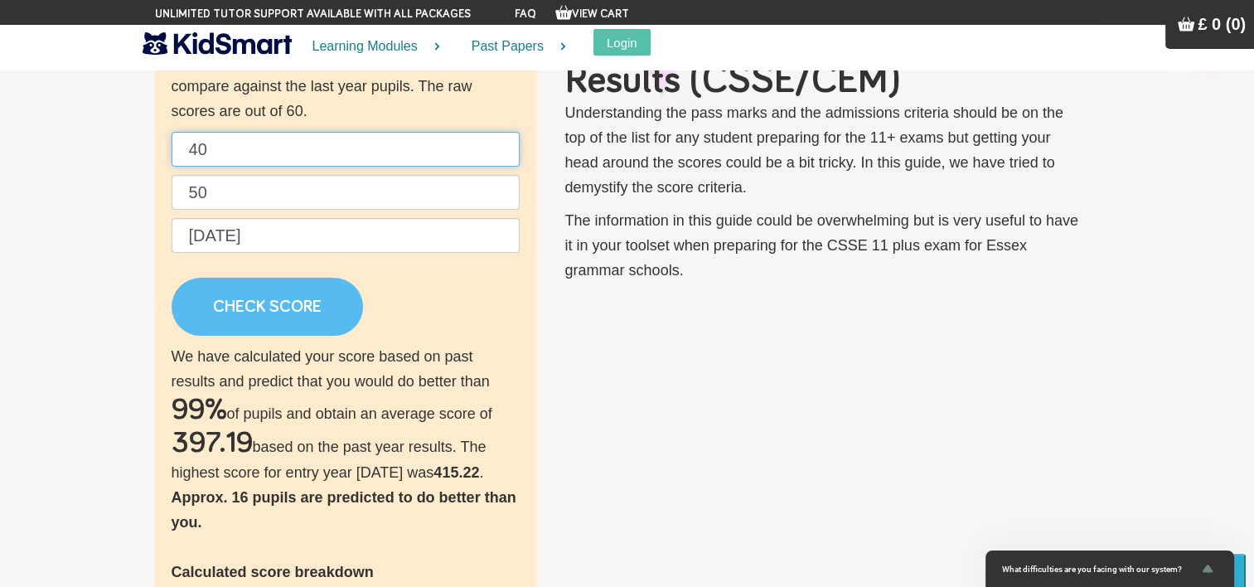
type input "40"
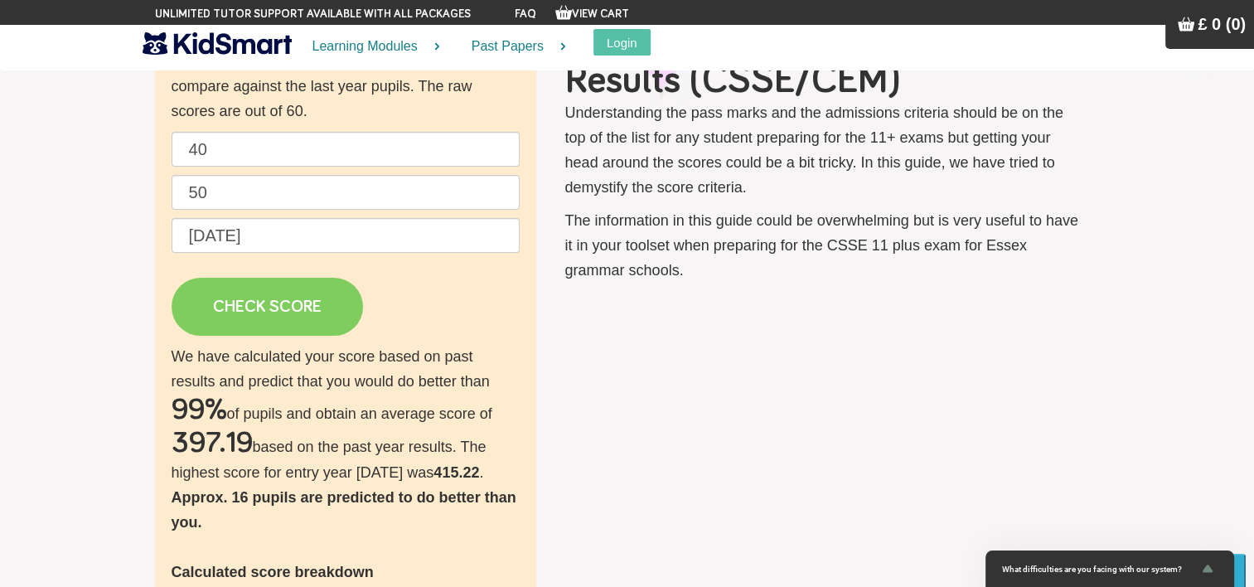
click at [259, 306] on link "CHECK SCORE" at bounding box center [267, 307] width 191 height 58
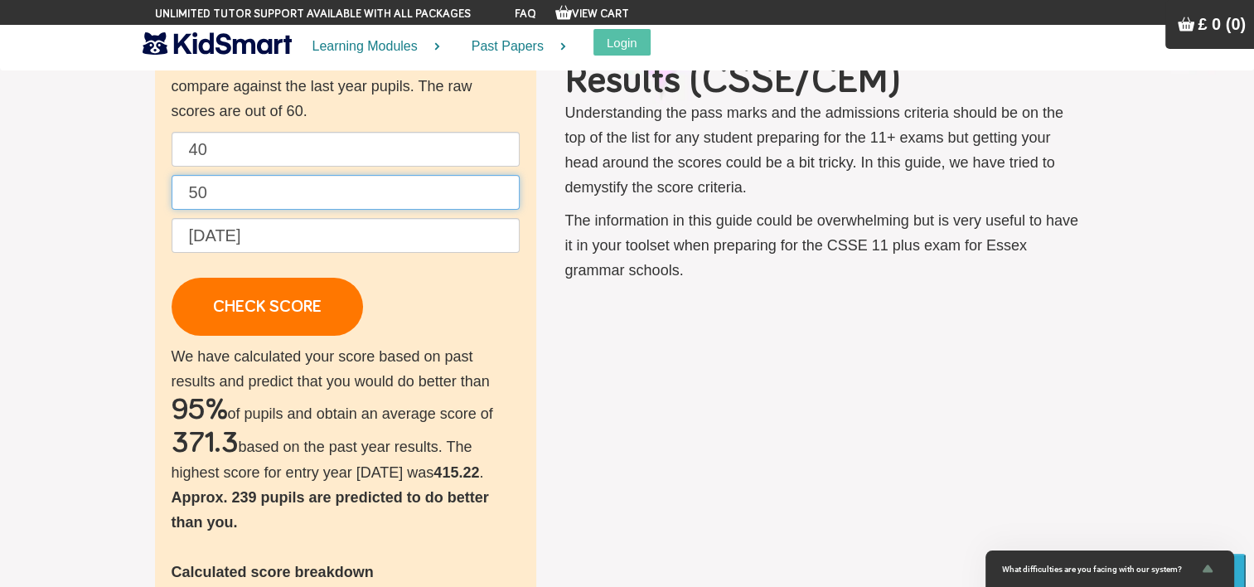
click at [278, 181] on input "50" at bounding box center [346, 192] width 348 height 35
type input "5"
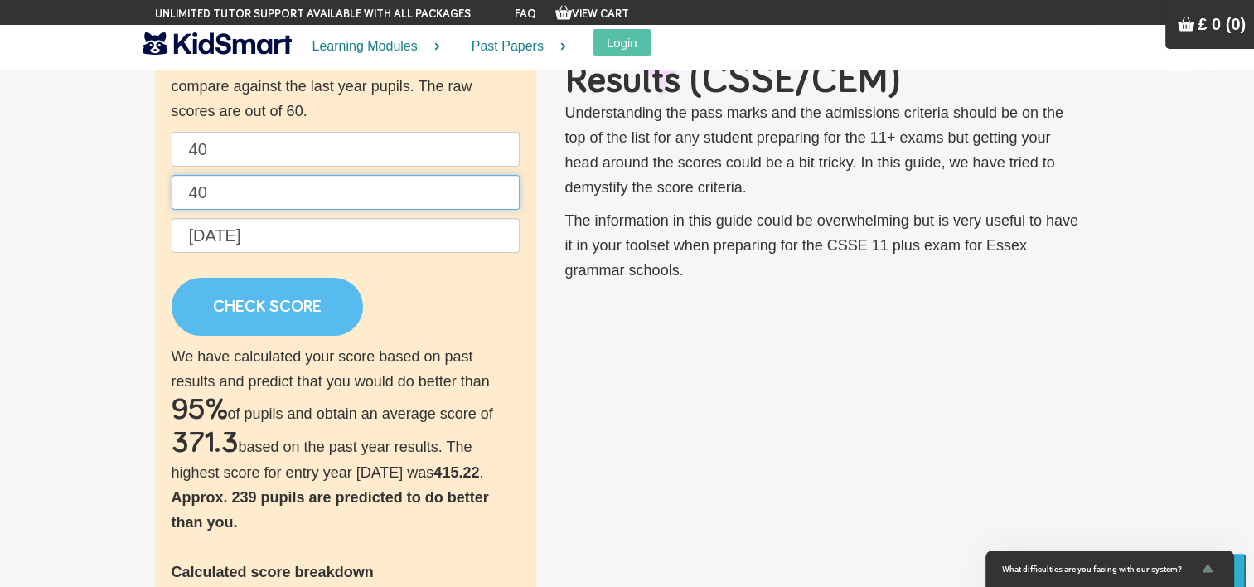
type input "40"
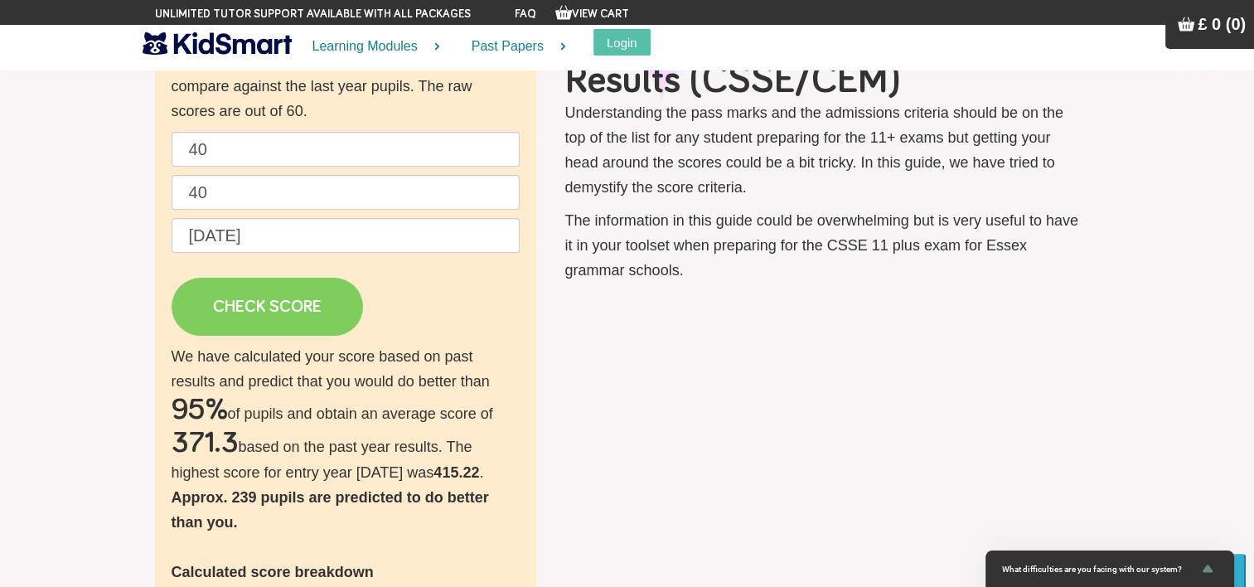
click at [267, 312] on link "CHECK SCORE" at bounding box center [267, 307] width 191 height 58
